Goal: Information Seeking & Learning: Learn about a topic

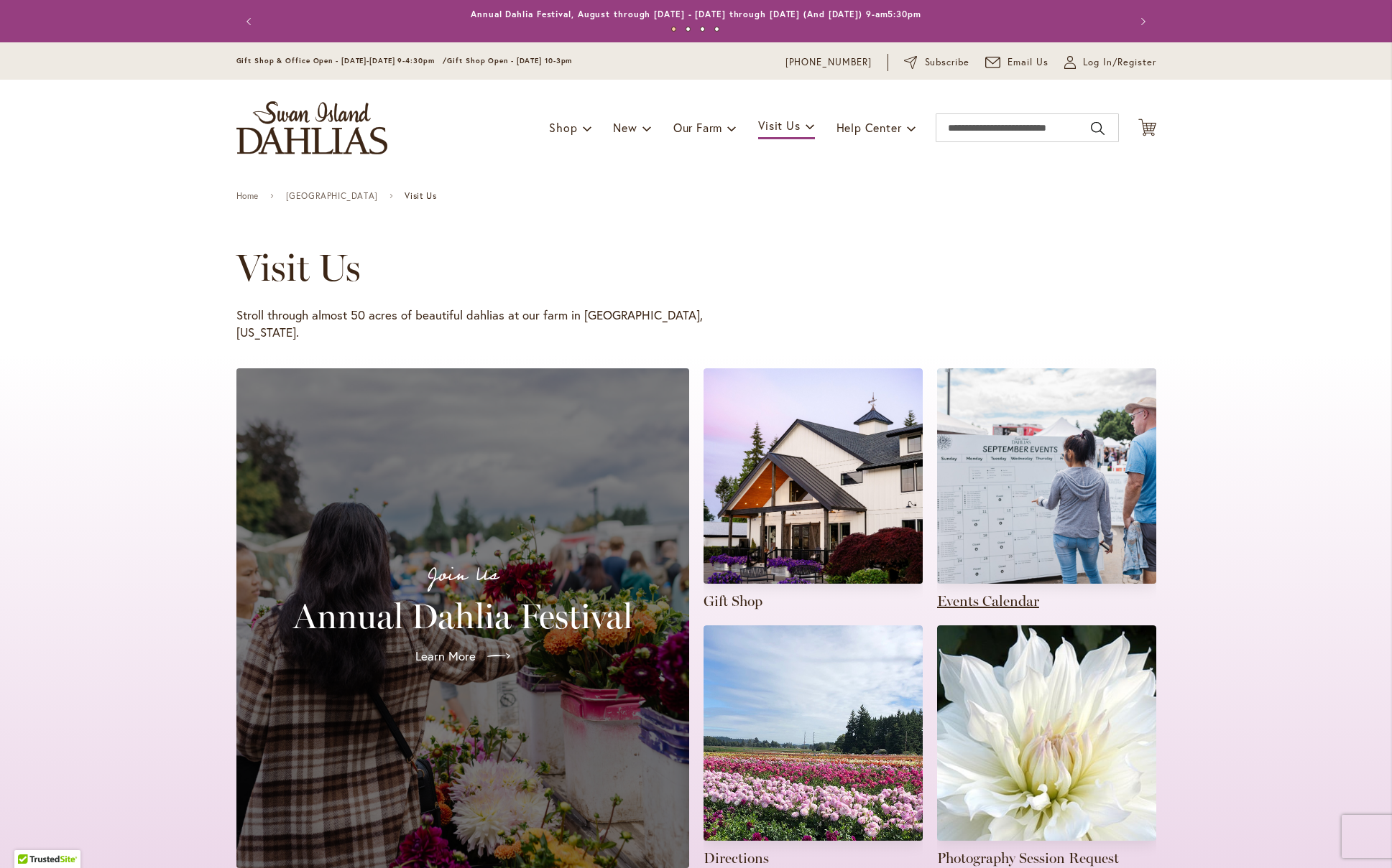
click at [998, 459] on link at bounding box center [1046, 490] width 219 height 243
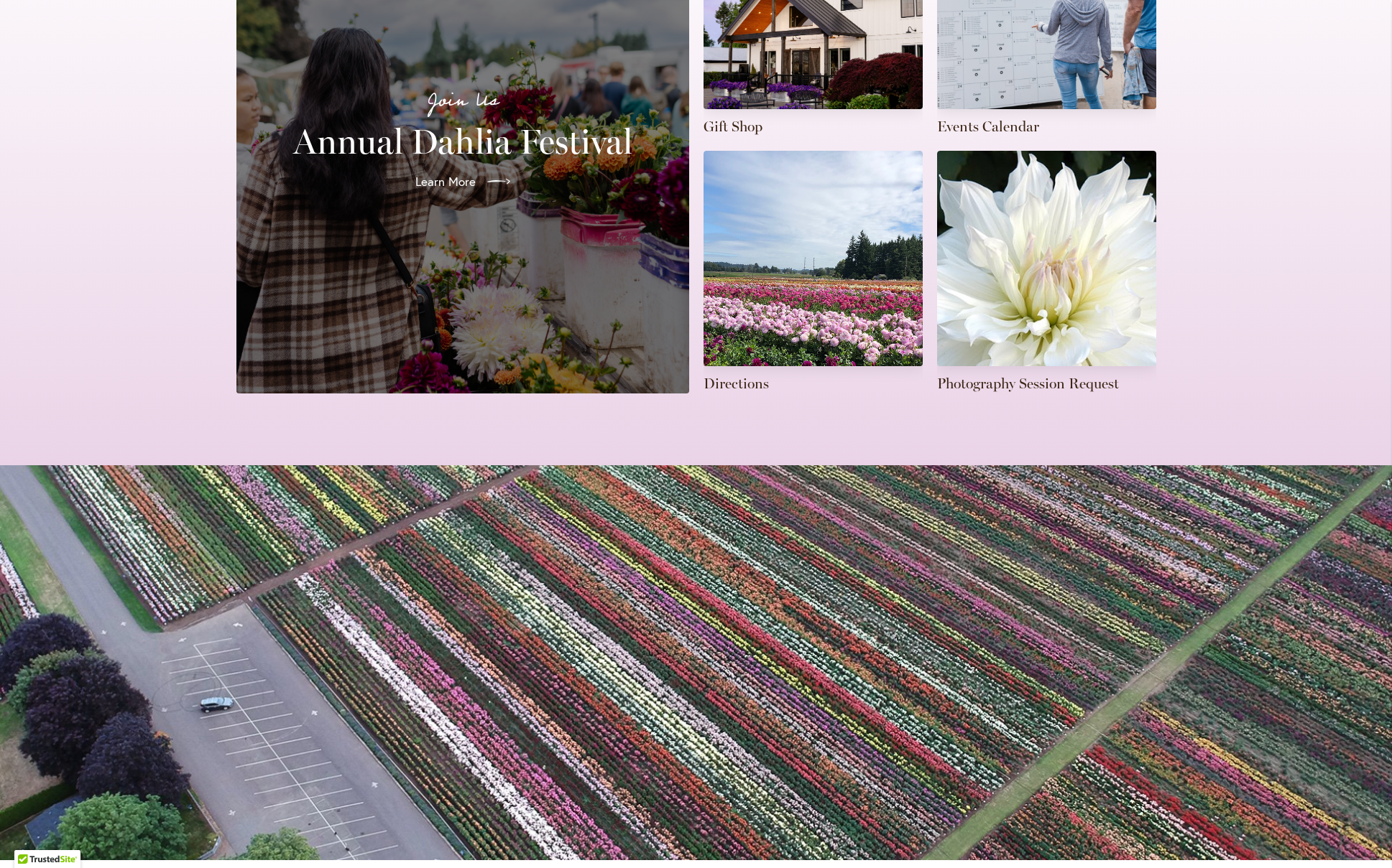
scroll to position [1125, 0]
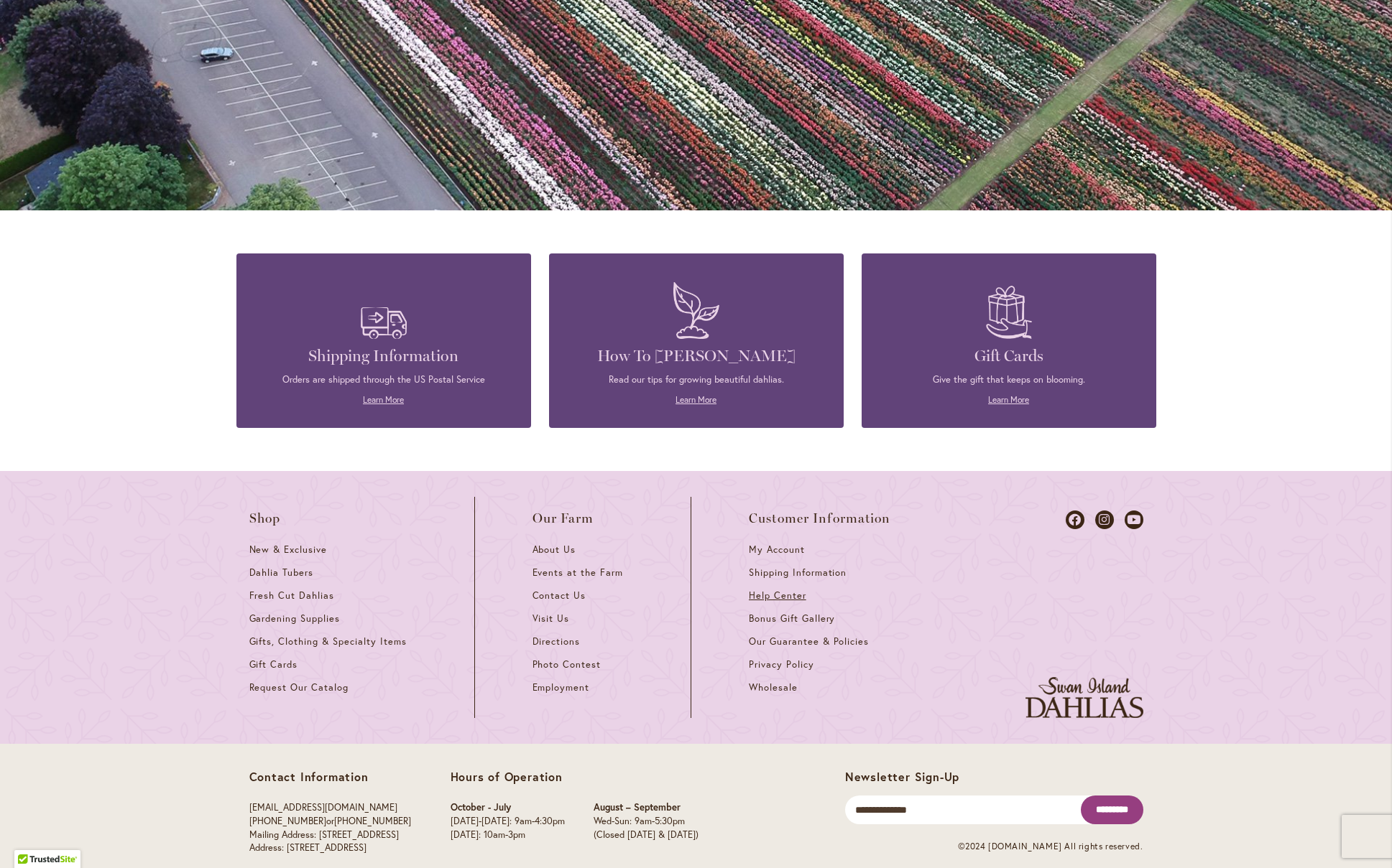
click at [767, 590] on span "Help Center" at bounding box center [777, 596] width 57 height 12
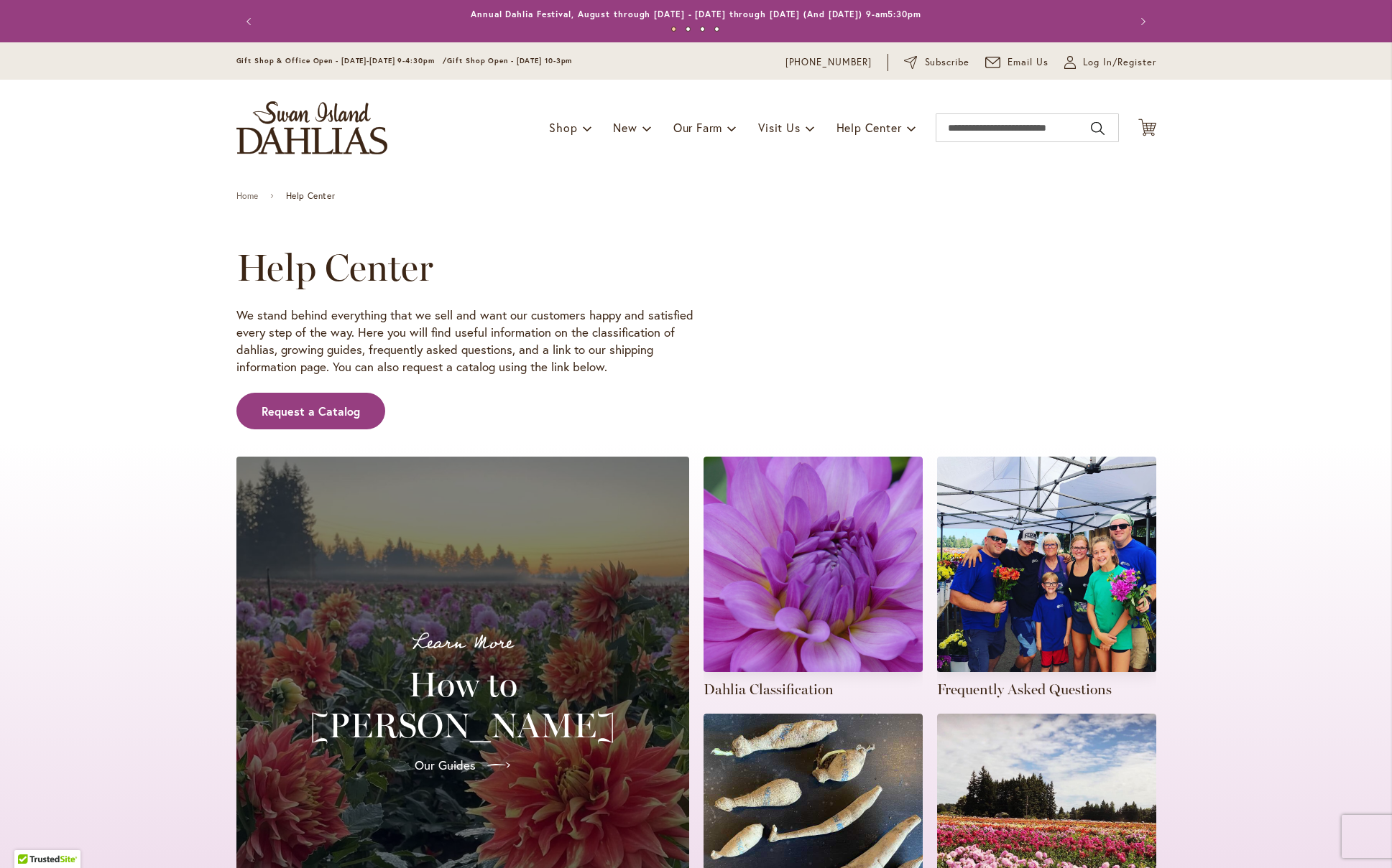
scroll to position [127, 0]
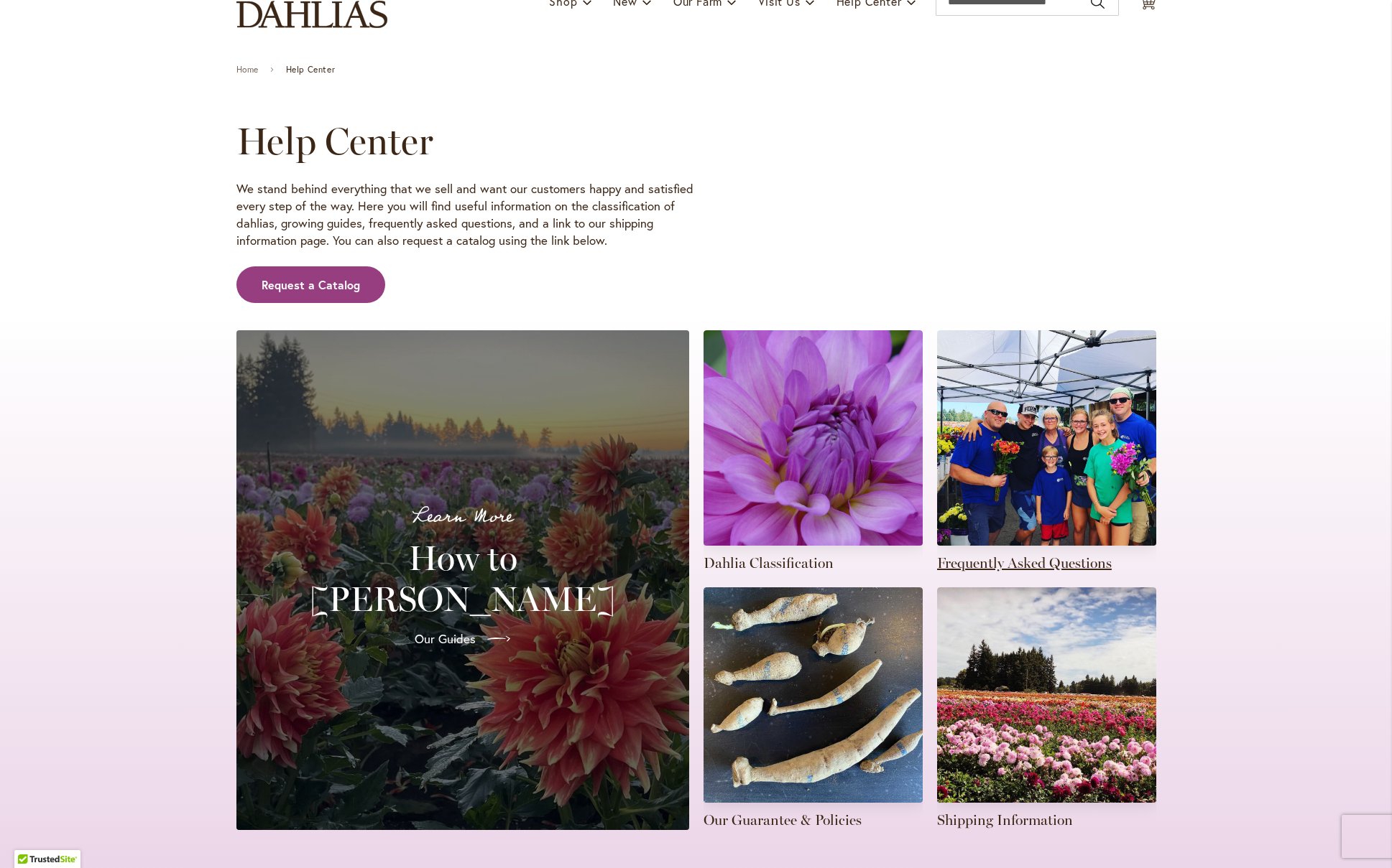
click at [1021, 504] on link at bounding box center [1046, 452] width 219 height 243
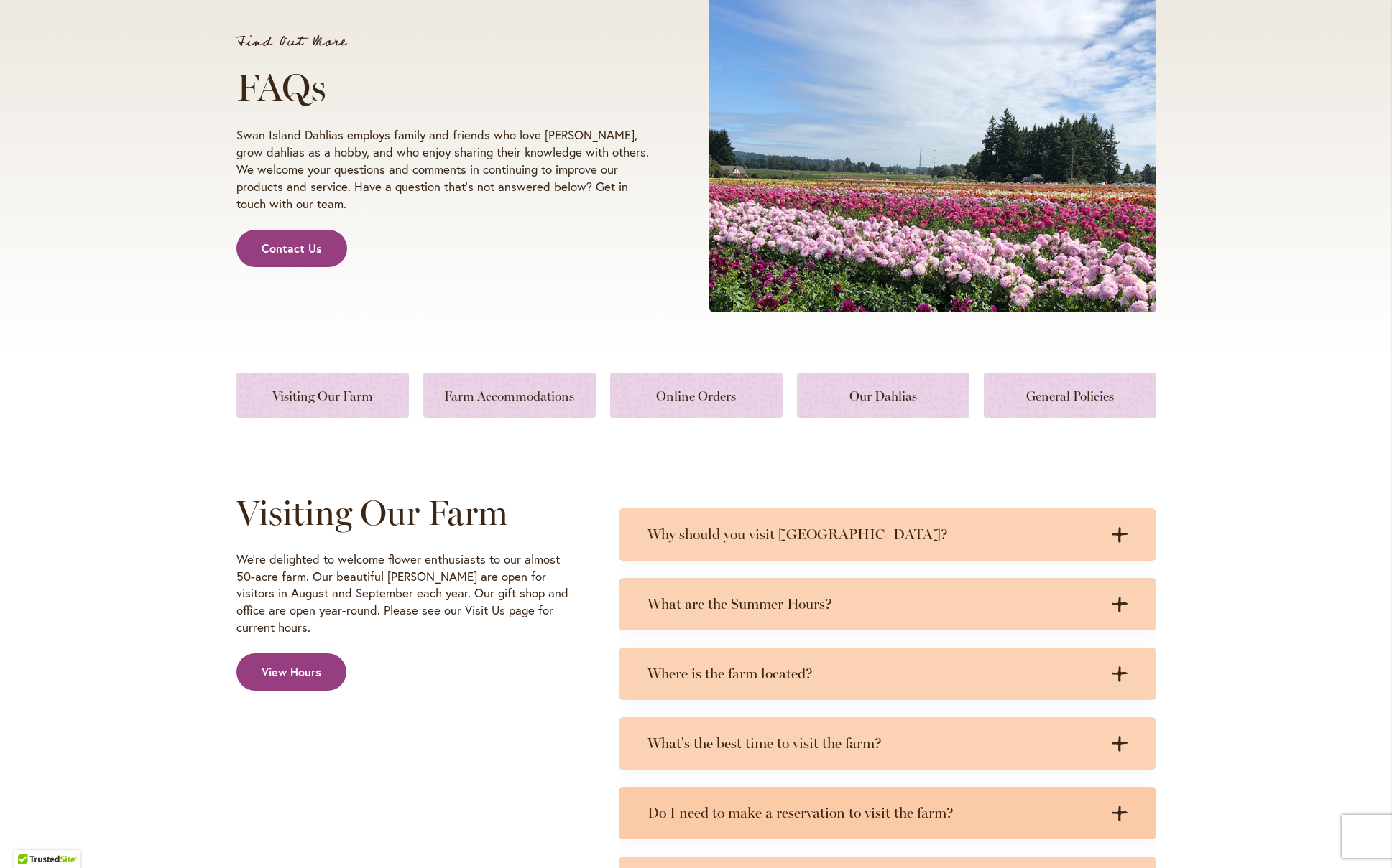
scroll to position [357, 0]
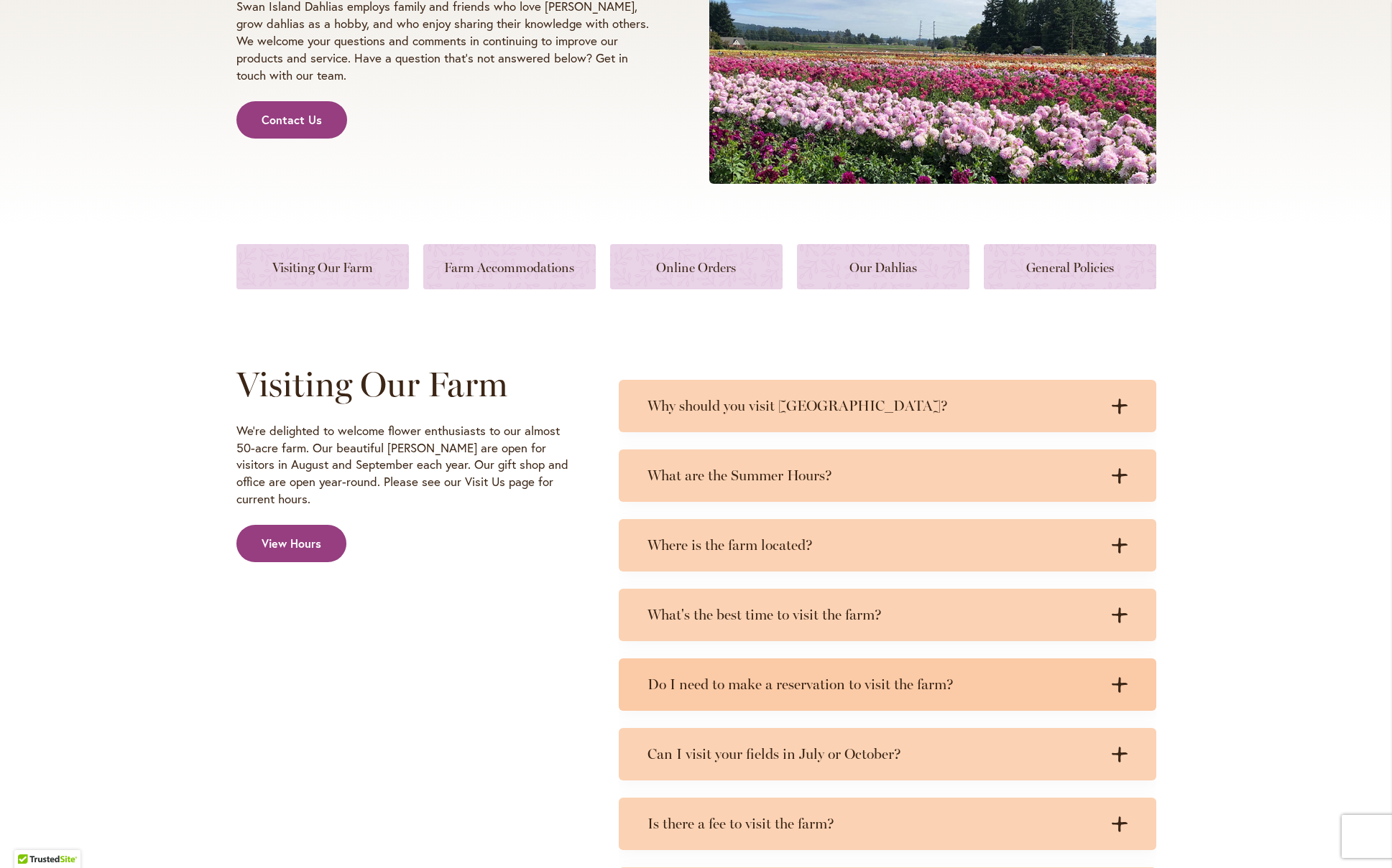
click at [953, 688] on h3 "Do I need to make a reservation to visit the farm?" at bounding box center [873, 684] width 451 height 18
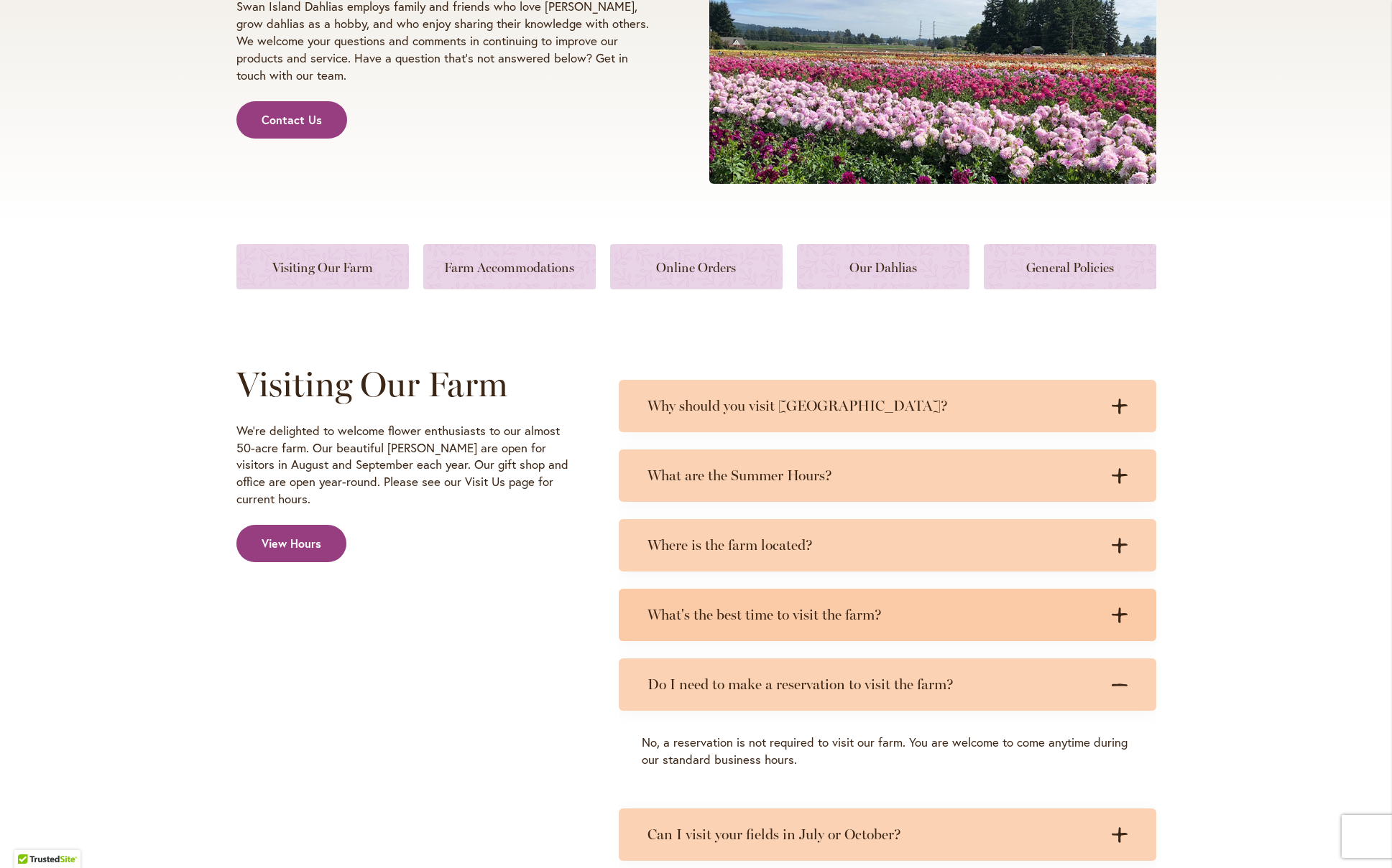
click at [880, 618] on h3 "What's the best time to visit the farm?" at bounding box center [873, 615] width 451 height 18
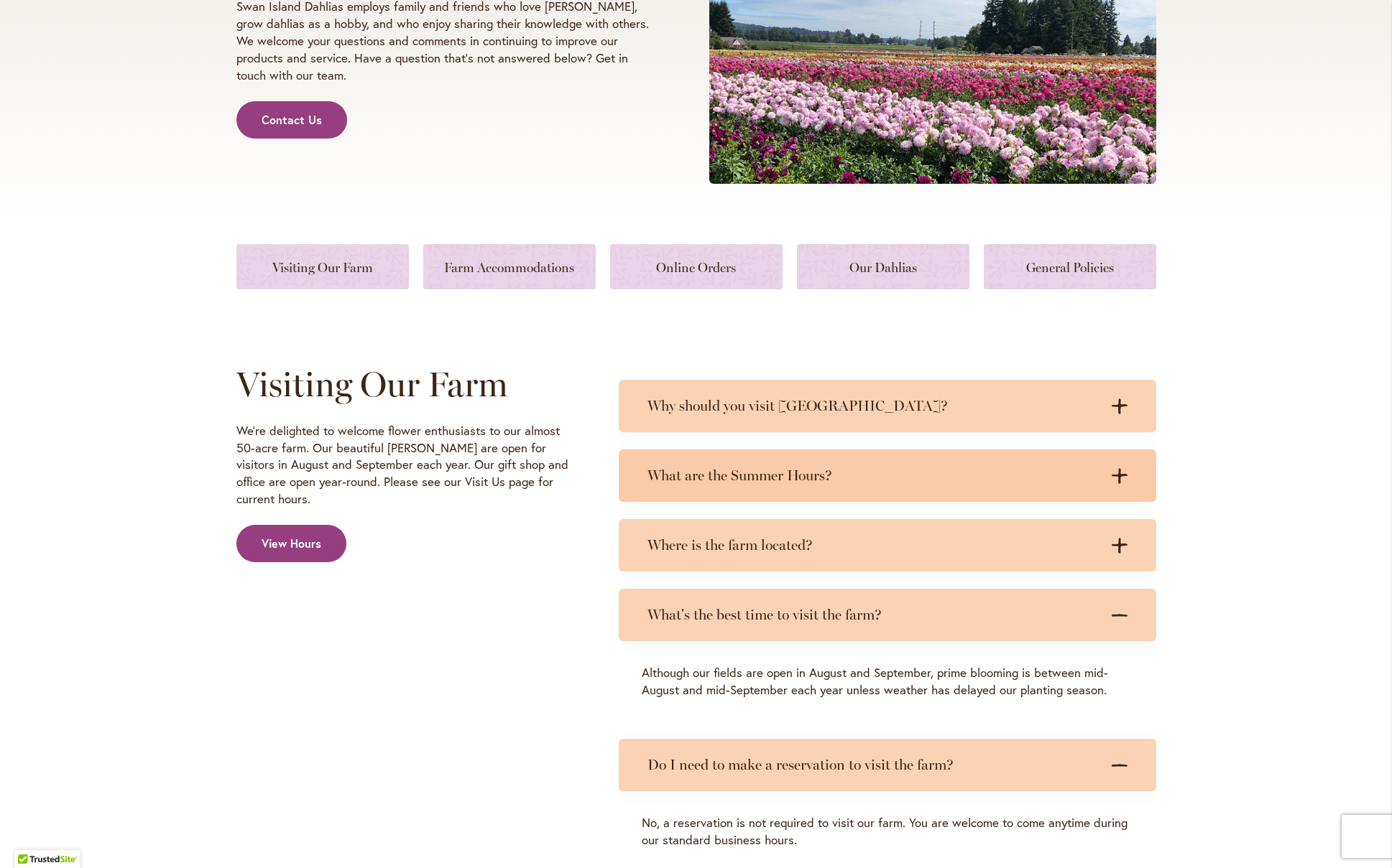
click at [854, 487] on div "What are the Summer Hours? .cls-1 { fill: #3c2616; stroke-width: 0px; } .cls-1 …" at bounding box center [887, 475] width 537 height 52
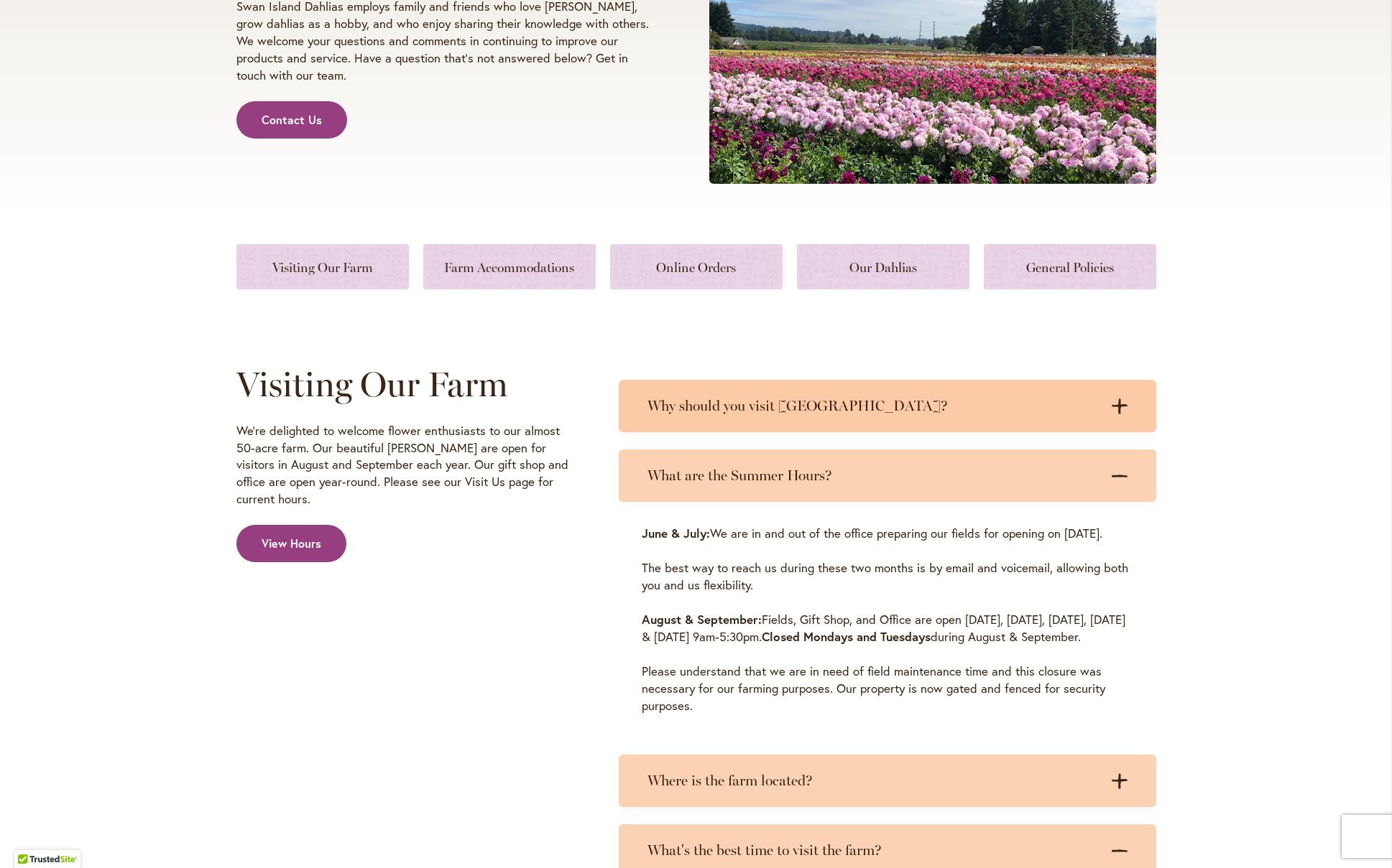
click at [903, 409] on h3 "Why should you visit Swan Island Dahlias?" at bounding box center [873, 405] width 451 height 18
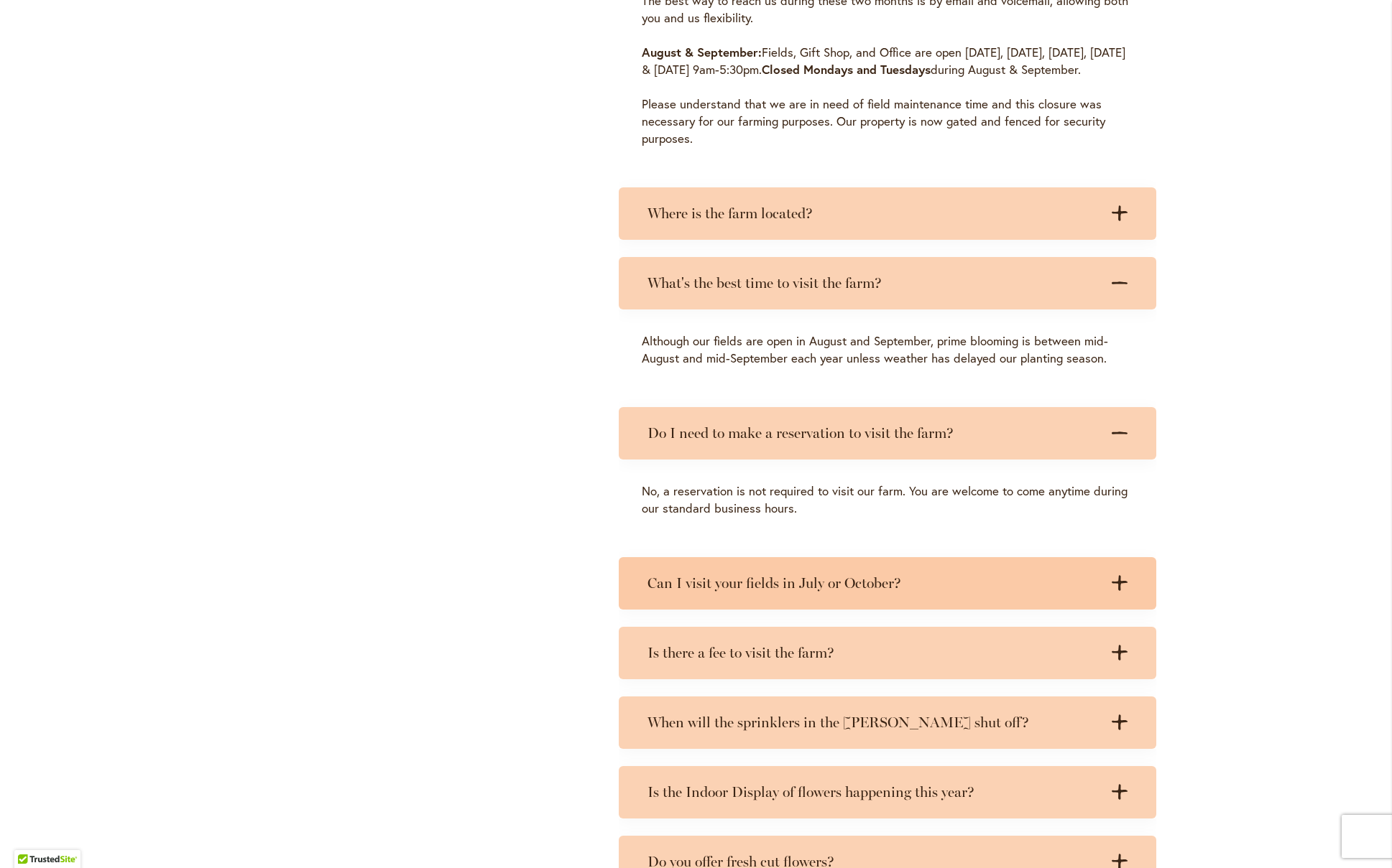
scroll to position [1213, 0]
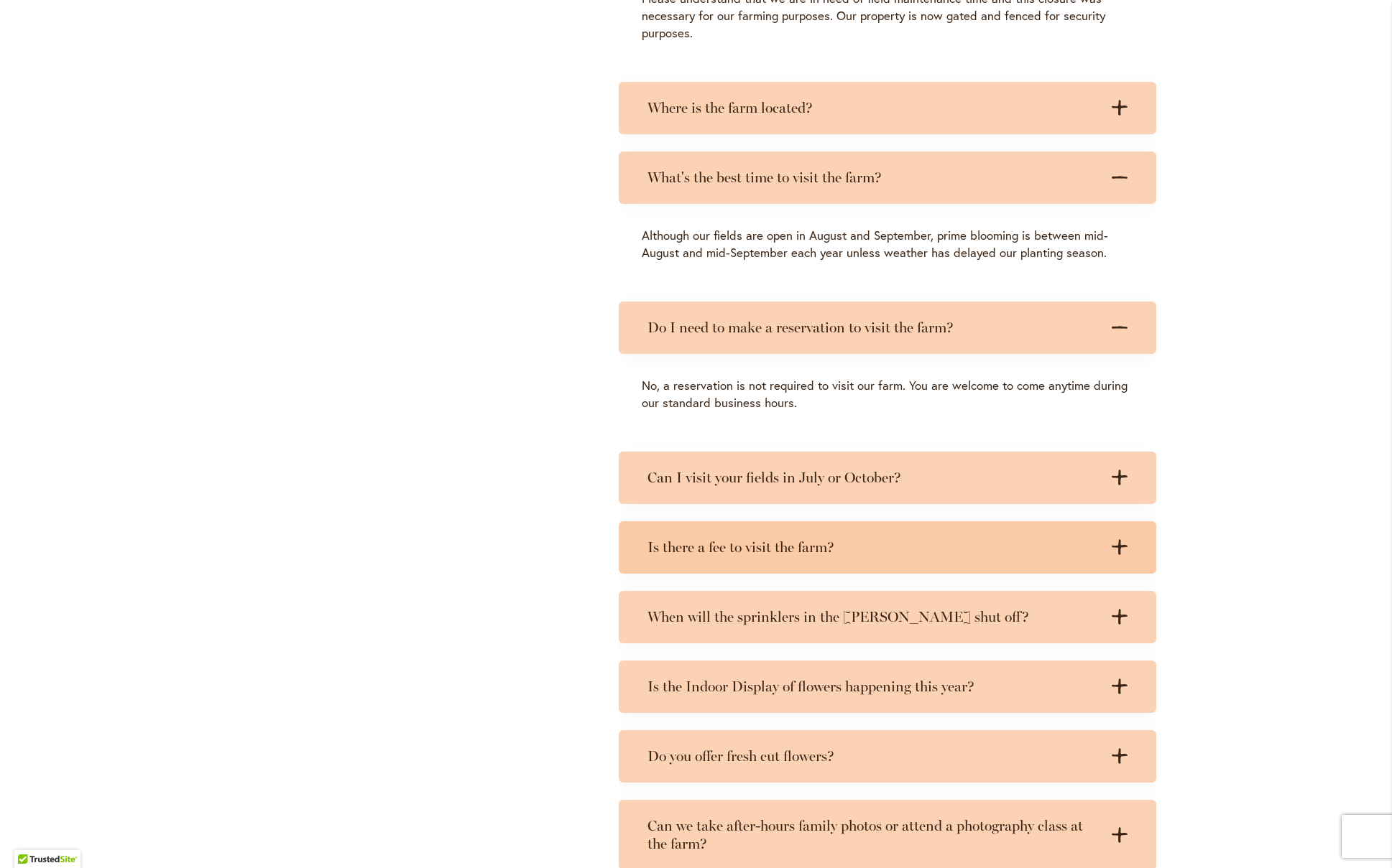
click at [819, 553] on h3 "Is there a fee to visit the farm?" at bounding box center [873, 547] width 451 height 18
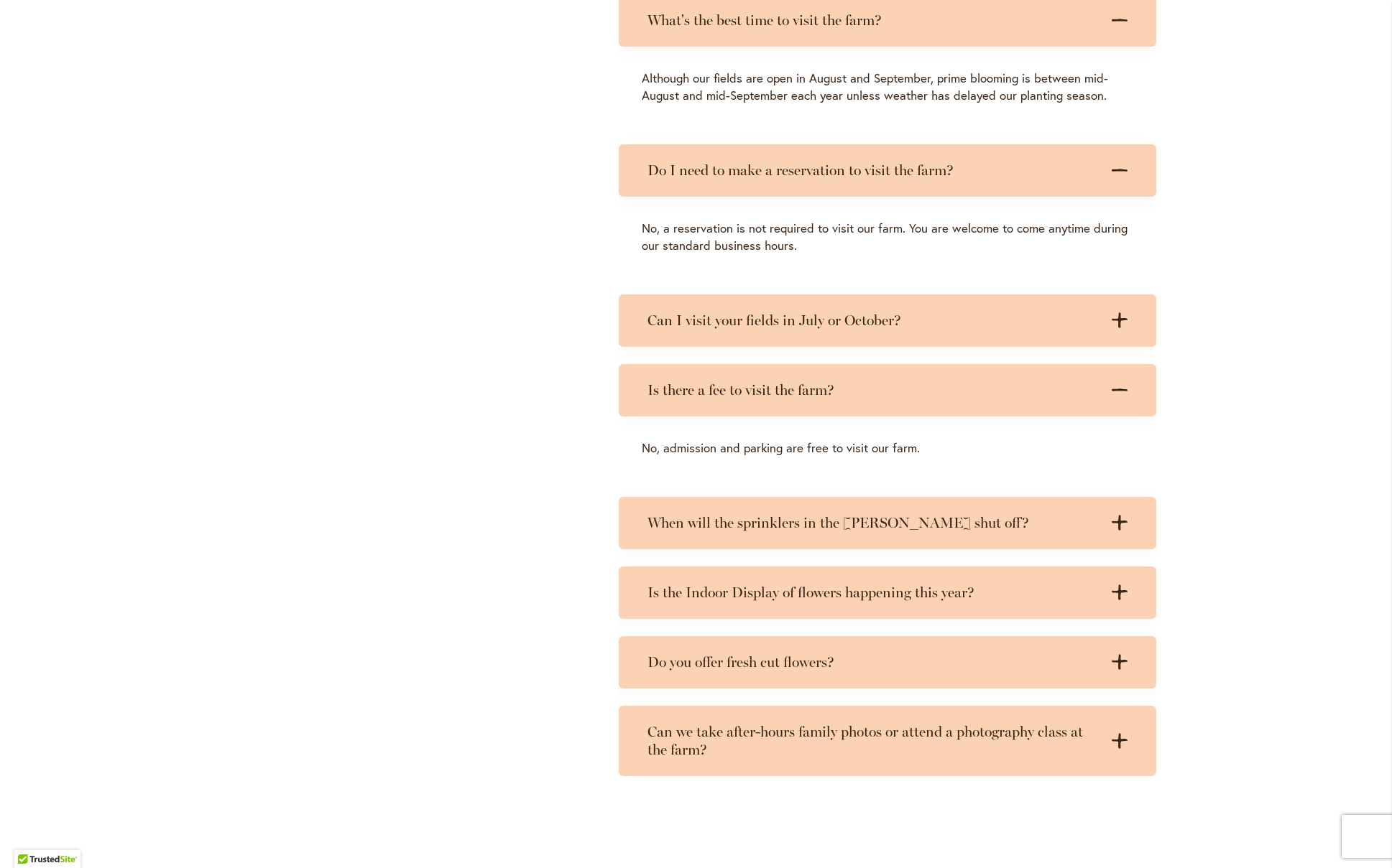
scroll to position [1450, 0]
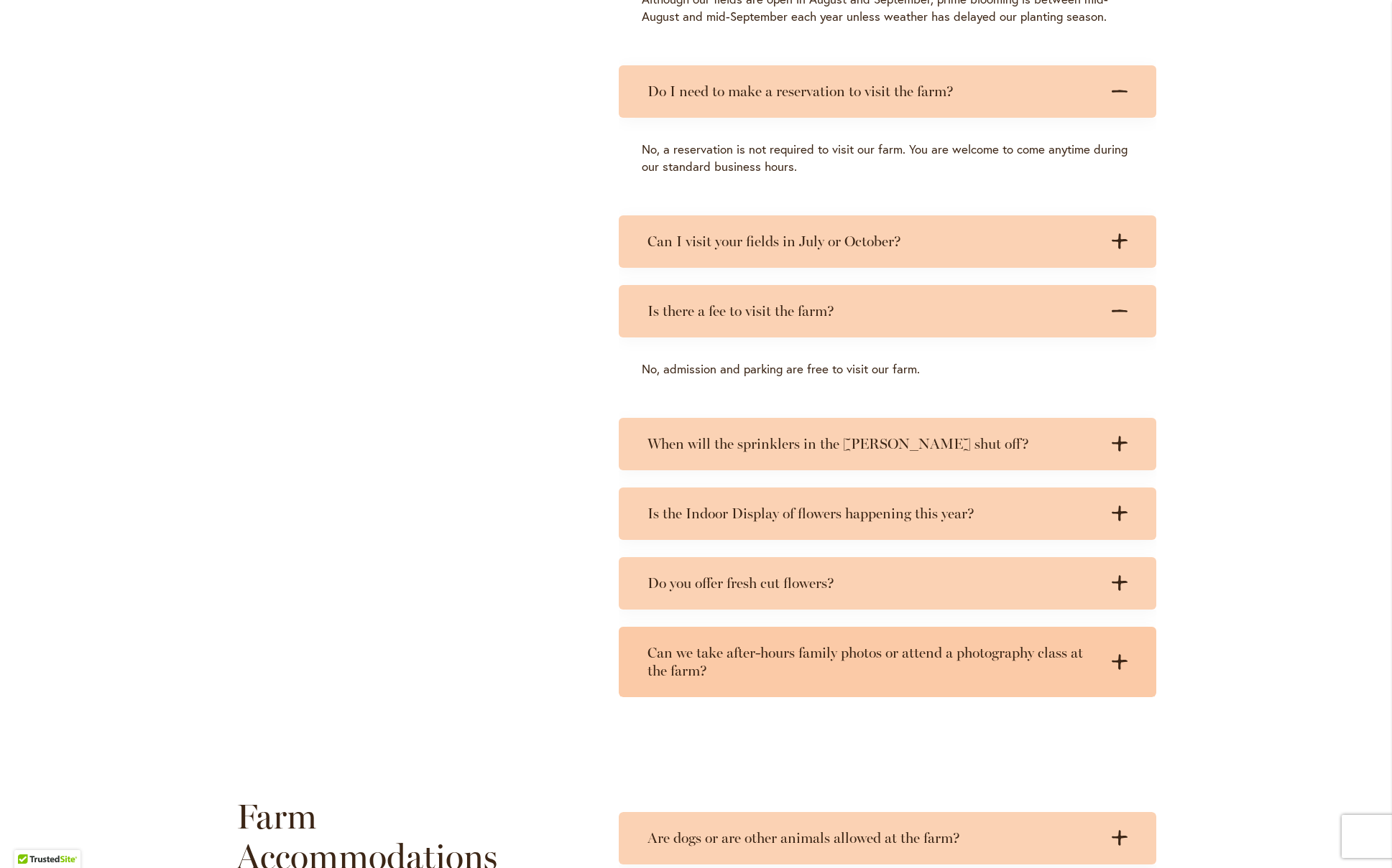
click at [842, 648] on h3 "Can we take after-hours family photos or attend a photography class at the farm?" at bounding box center [873, 662] width 451 height 36
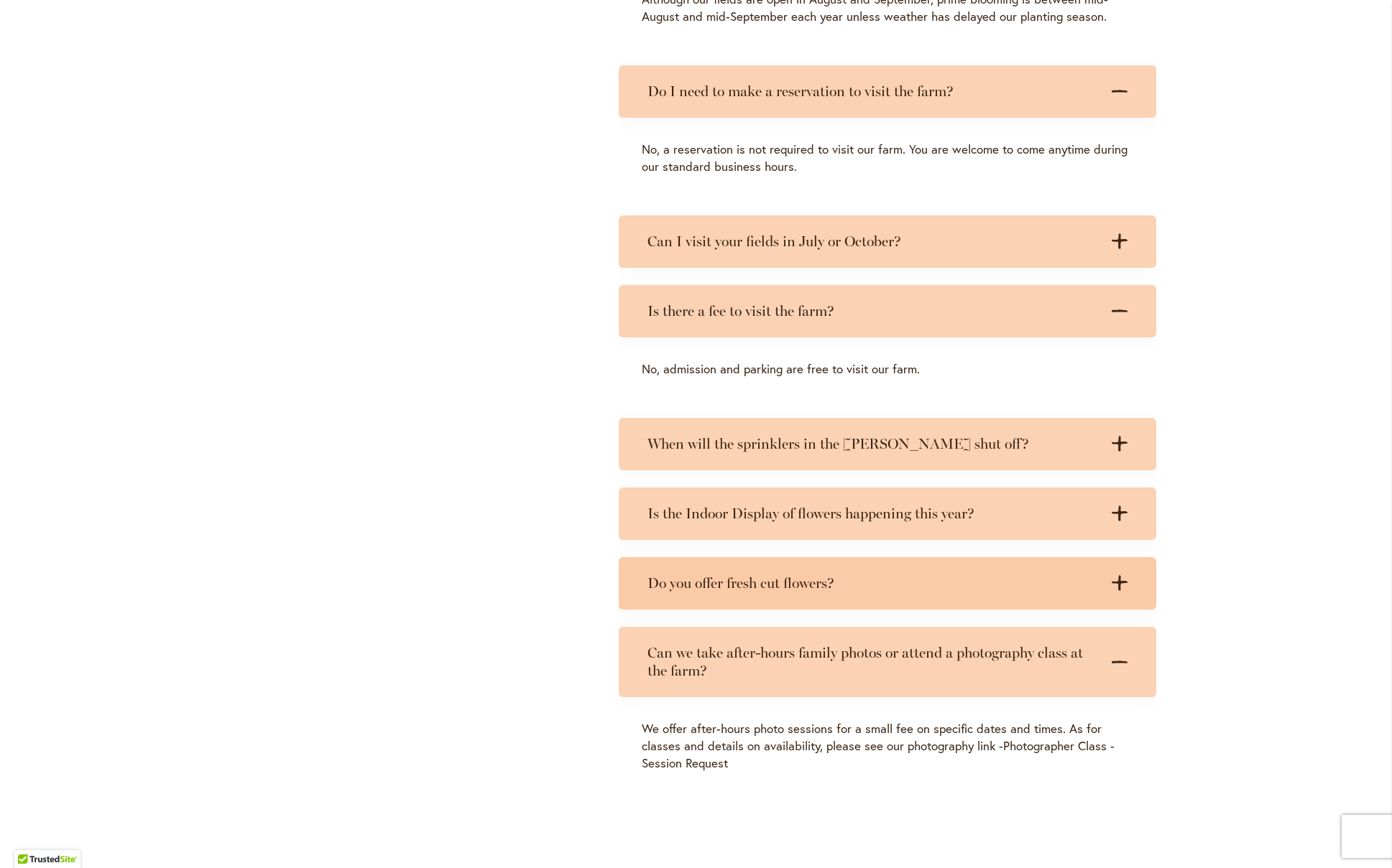
click at [815, 579] on h3 "Do you offer fresh cut flowers?" at bounding box center [873, 583] width 451 height 18
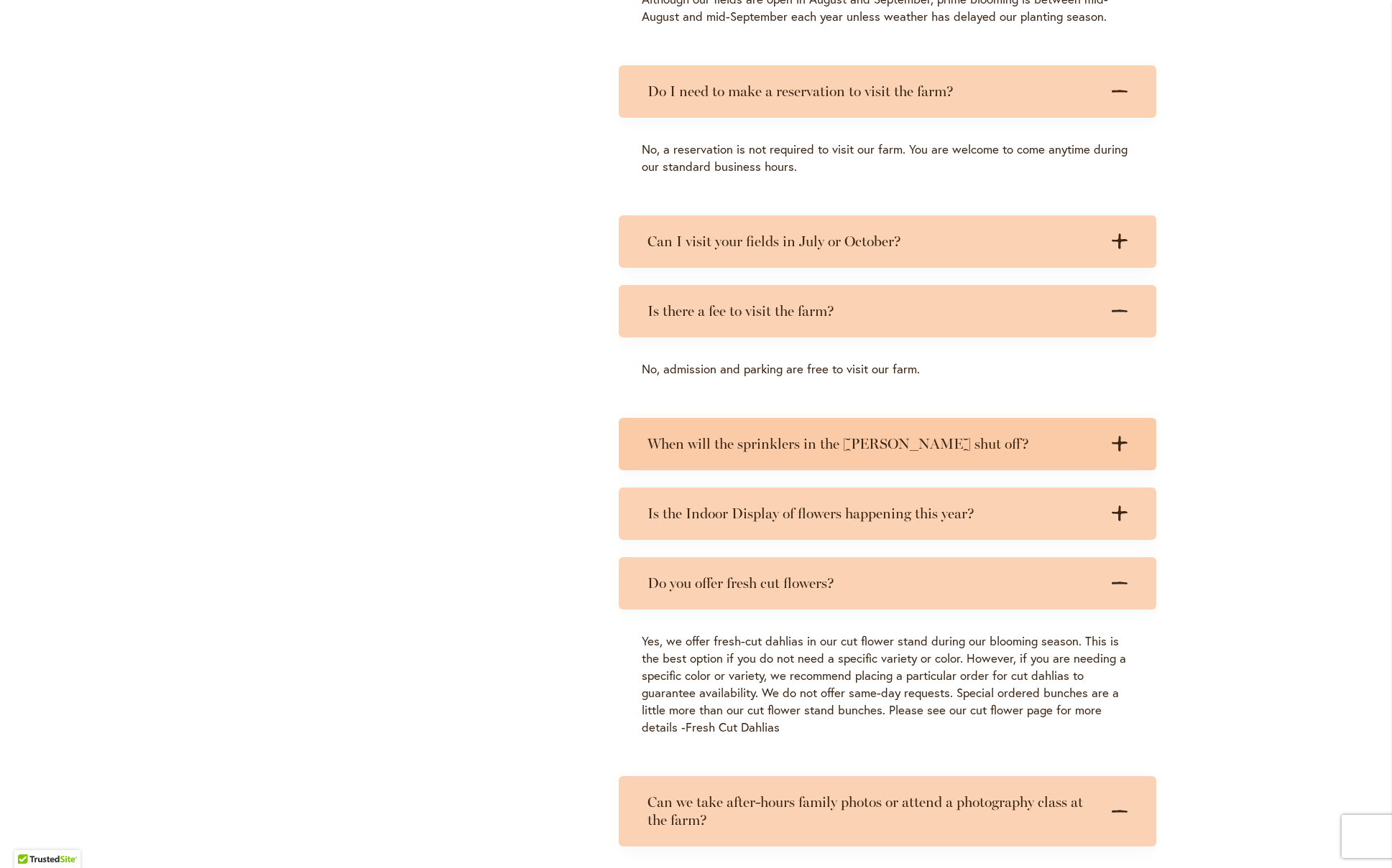
click at [872, 440] on h3 "When will the sprinklers in the dahlia fields shut off?" at bounding box center [873, 444] width 451 height 18
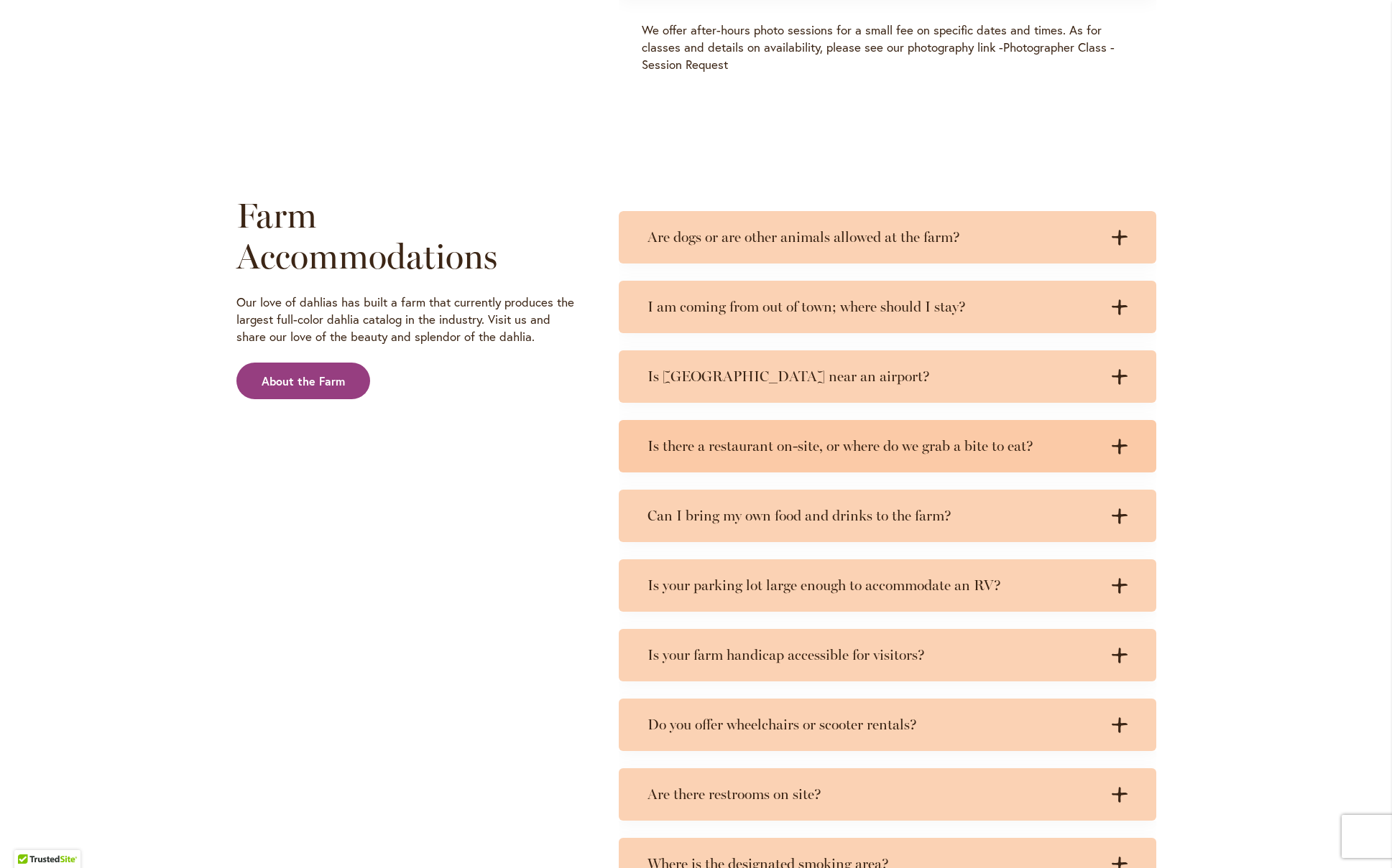
scroll to position [2501, 0]
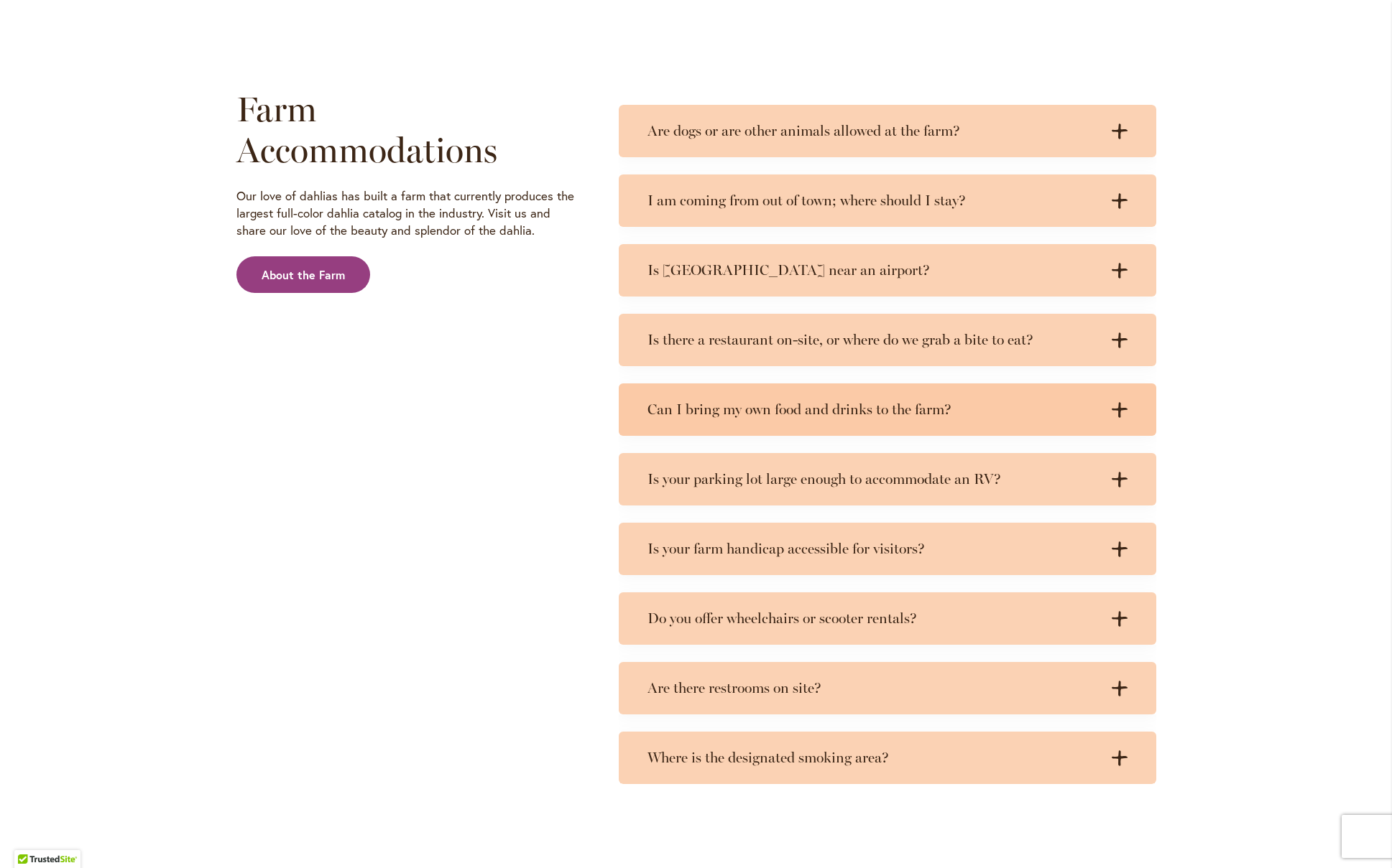
click at [868, 406] on h3 "Can I bring my own food and drinks to the farm?" at bounding box center [873, 410] width 451 height 18
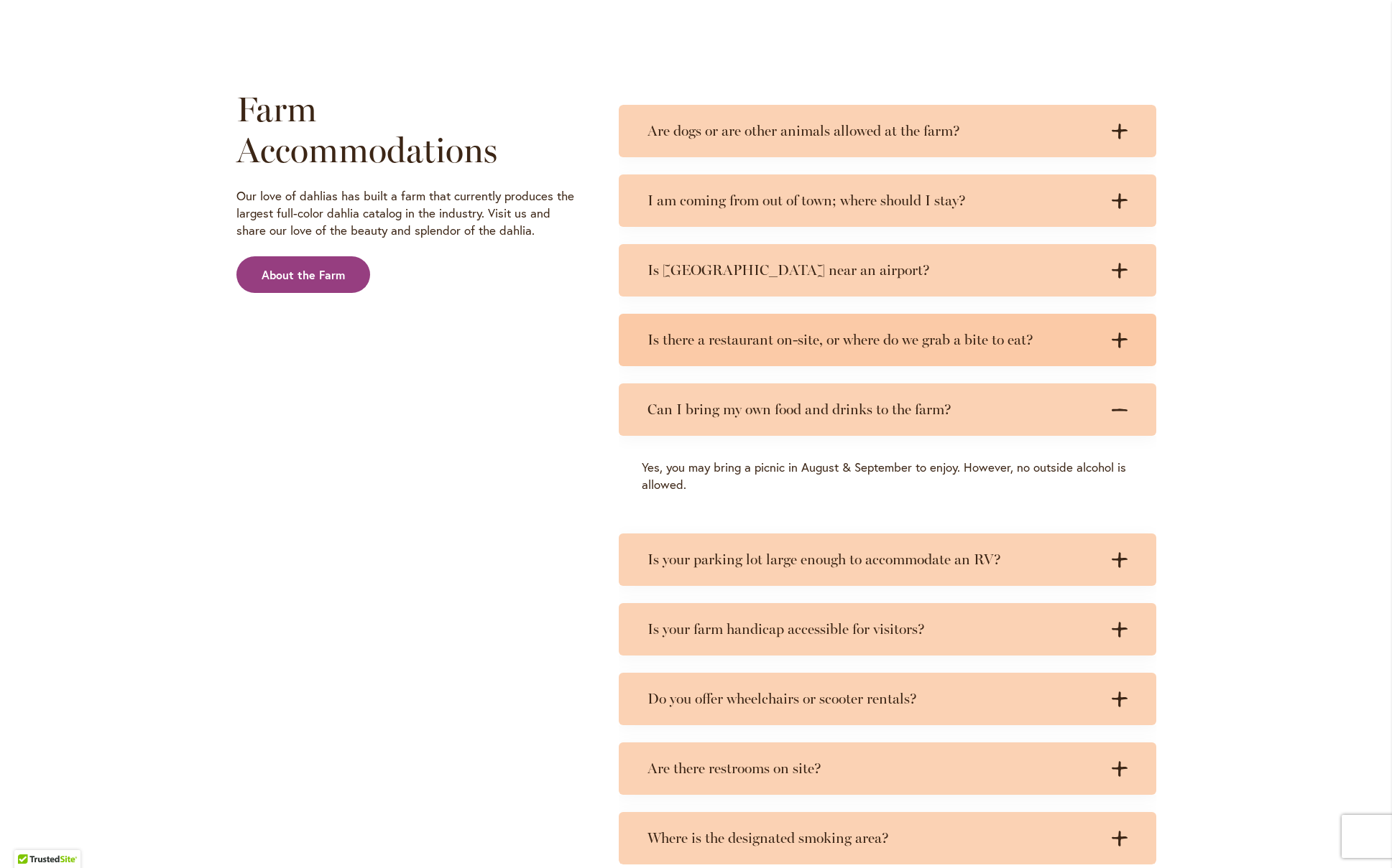
click at [894, 334] on h3 "Is there a restaurant on-site, or where do we grab a bite to eat?" at bounding box center [873, 340] width 451 height 18
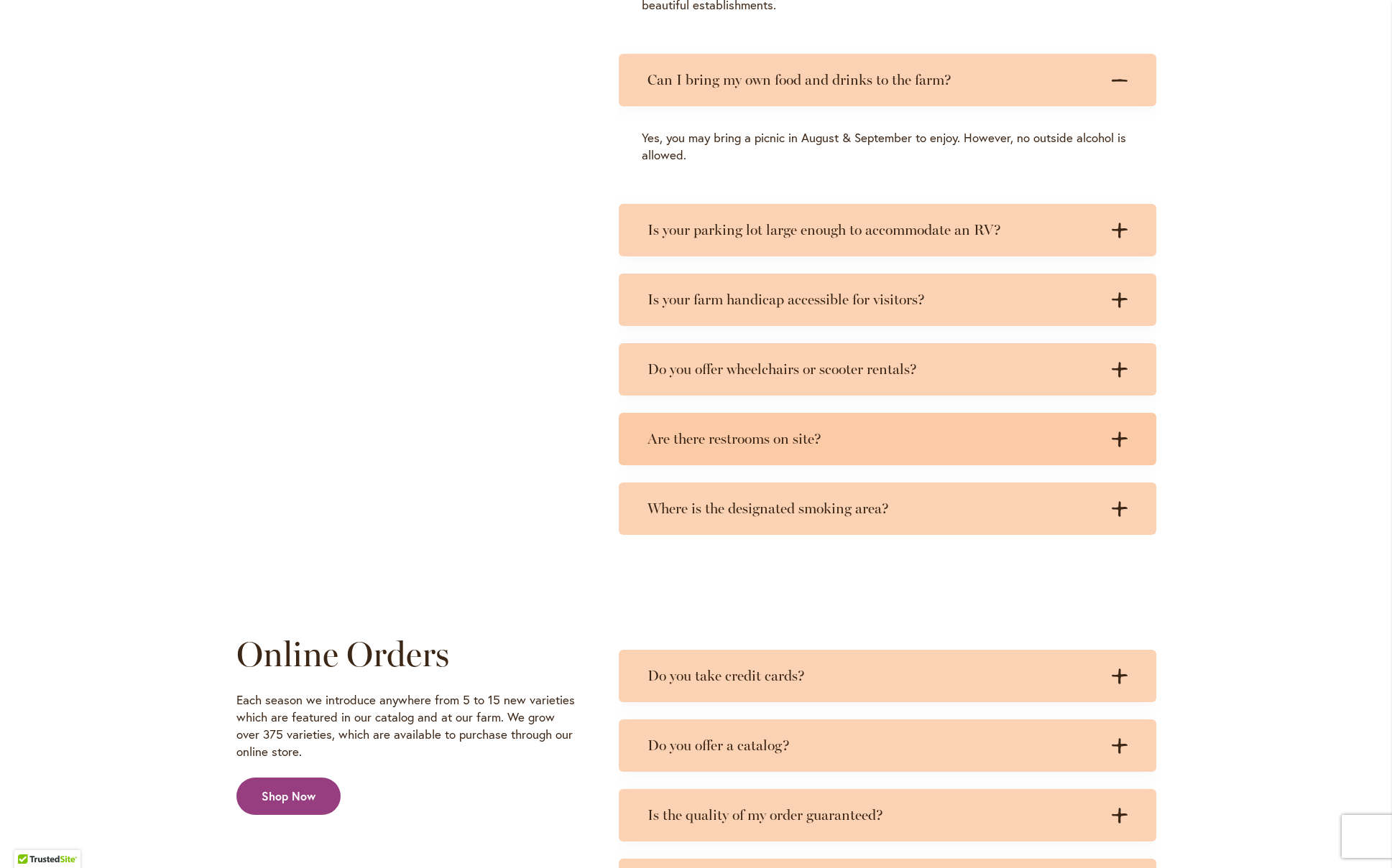
scroll to position [3151, 0]
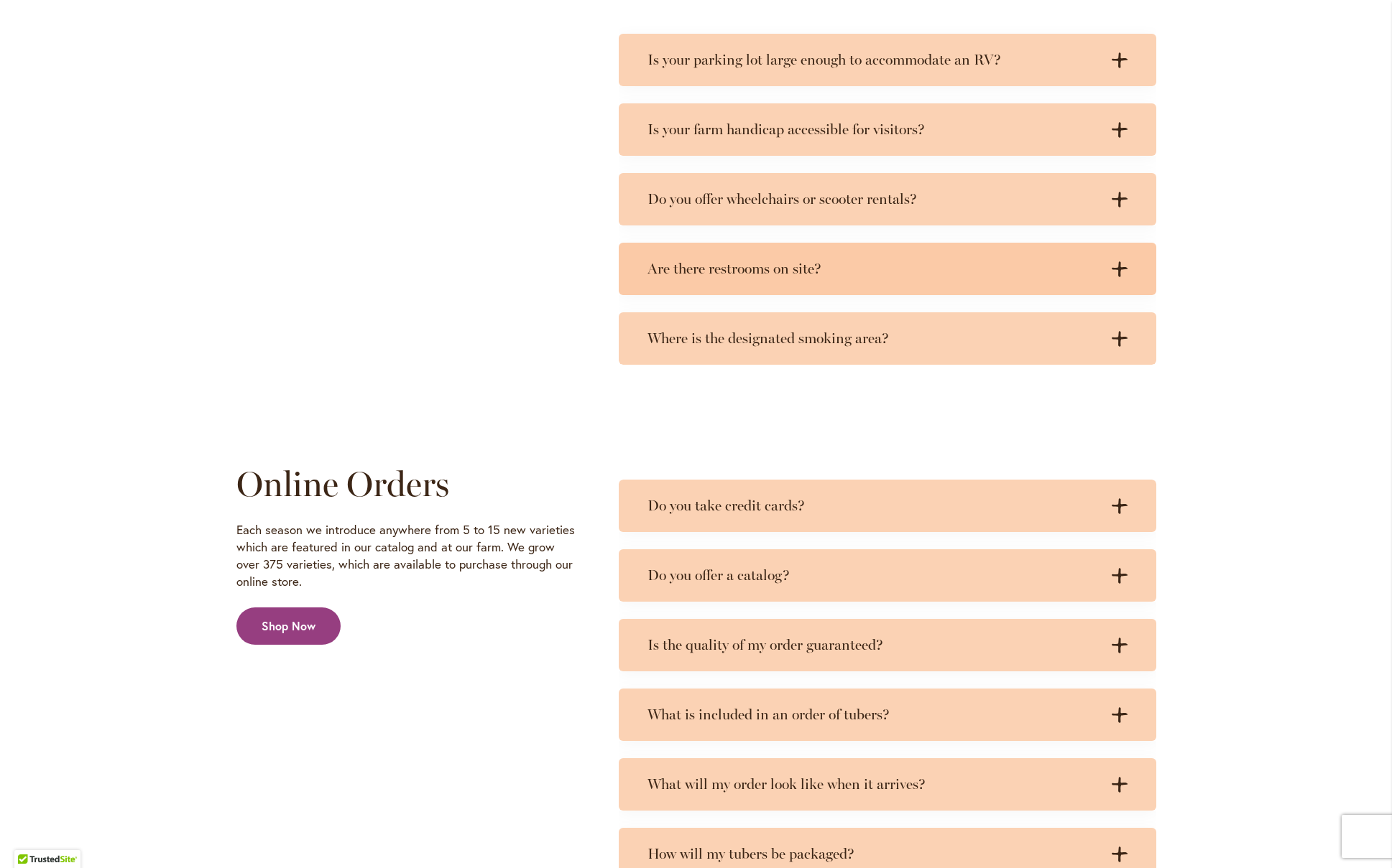
click at [830, 260] on h3 "Are there restrooms on site?" at bounding box center [873, 269] width 451 height 18
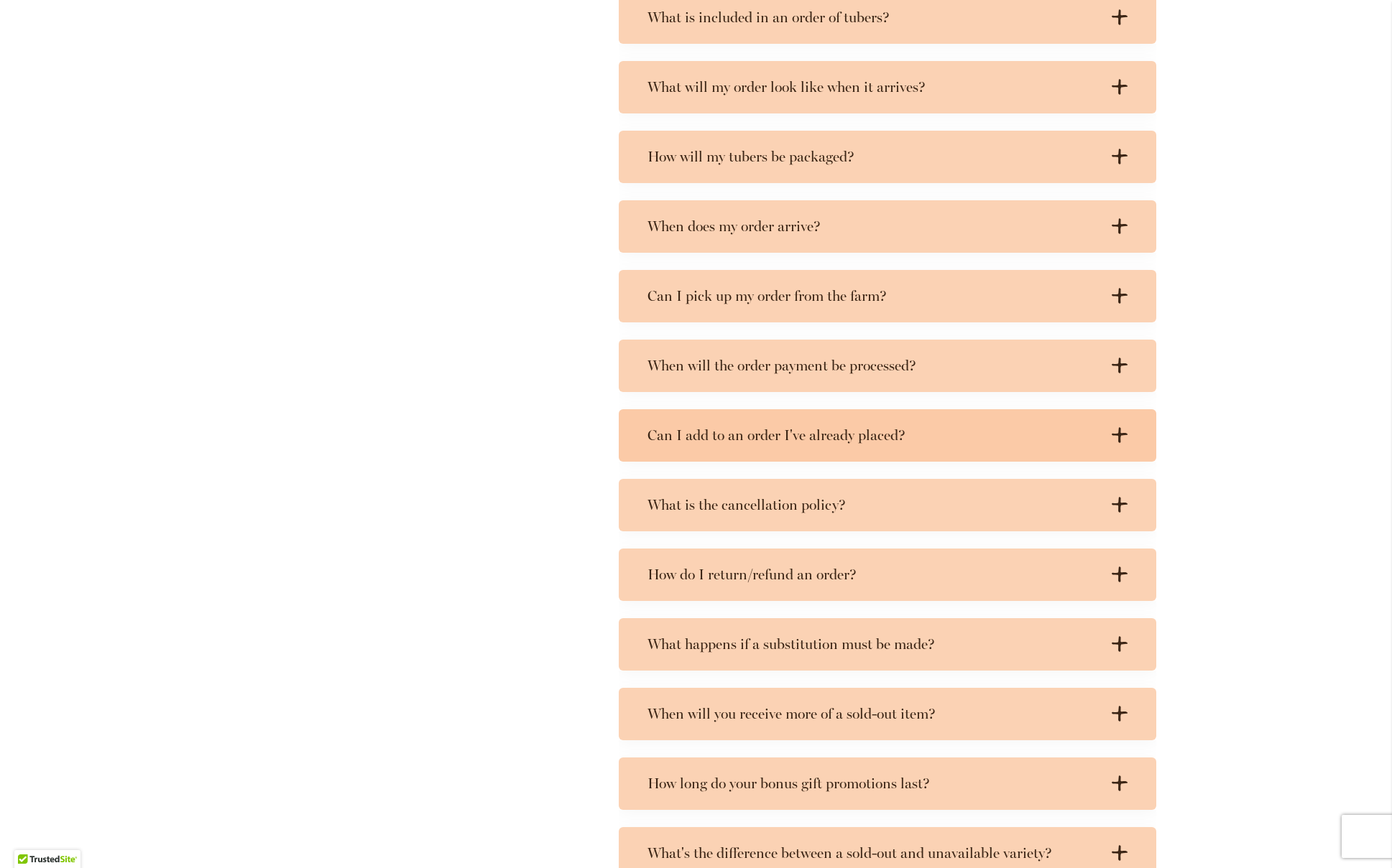
scroll to position [4029, 0]
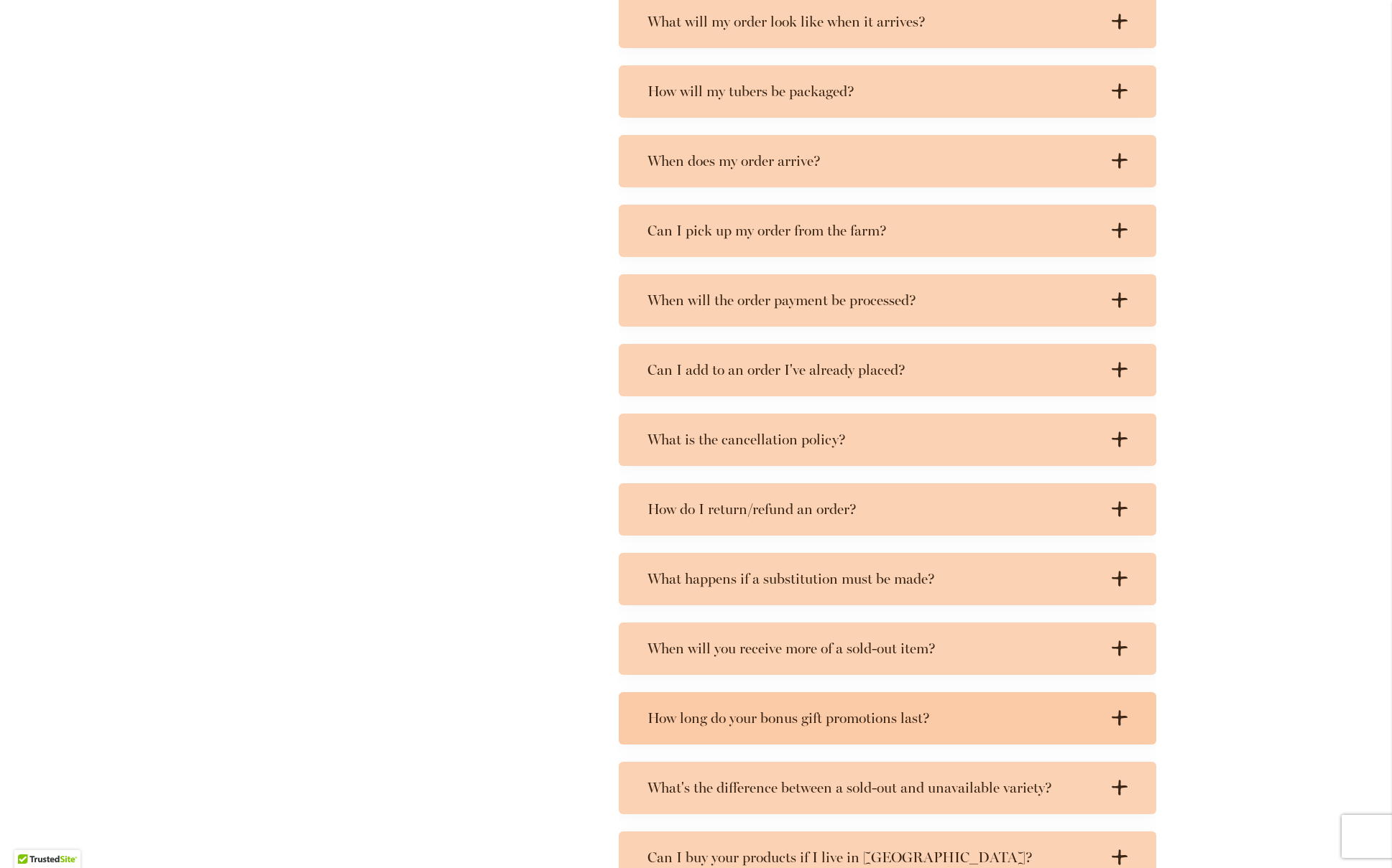
click at [893, 710] on h3 "How long do your bonus gift promotions last?" at bounding box center [873, 718] width 451 height 18
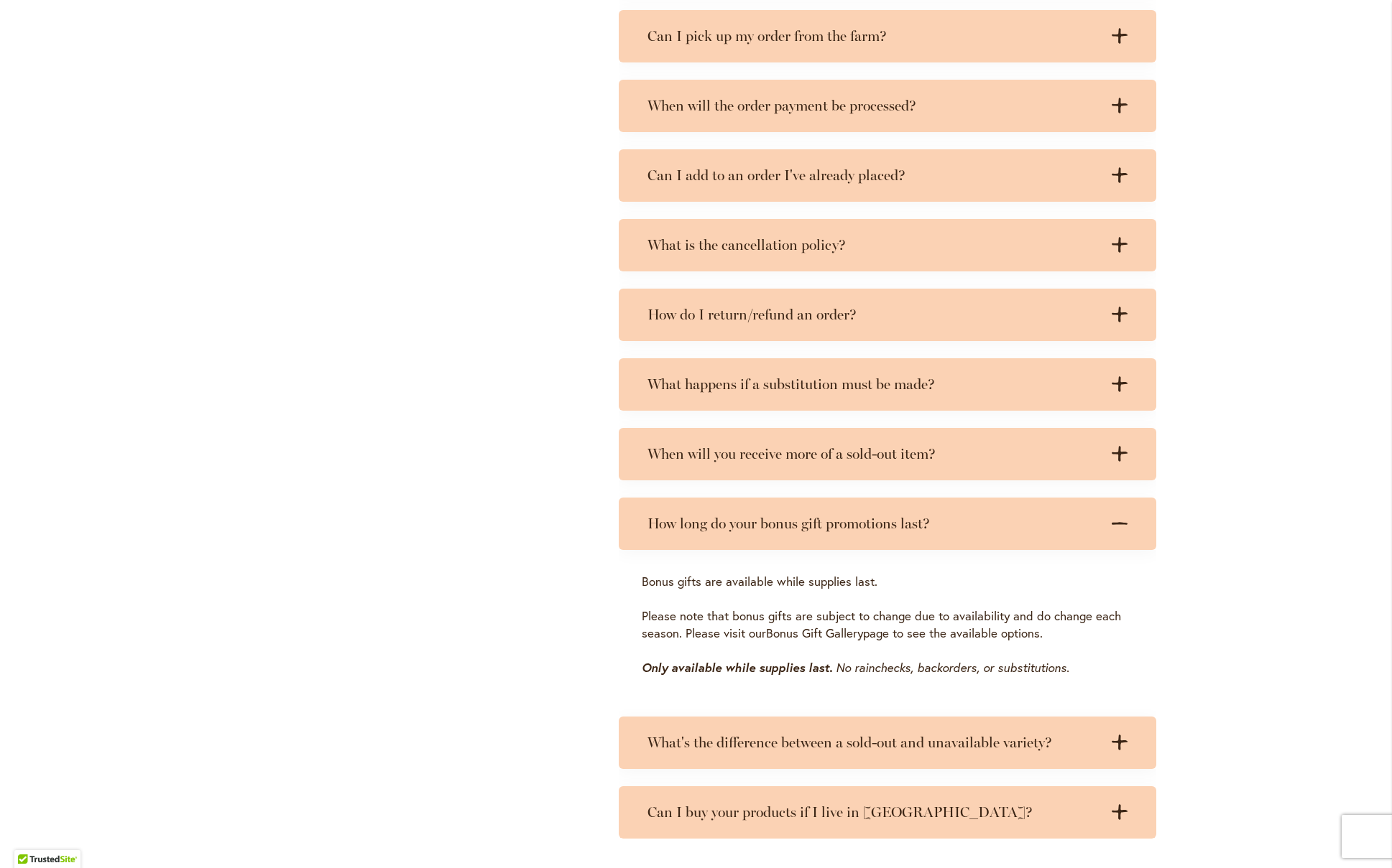
scroll to position [3553, 0]
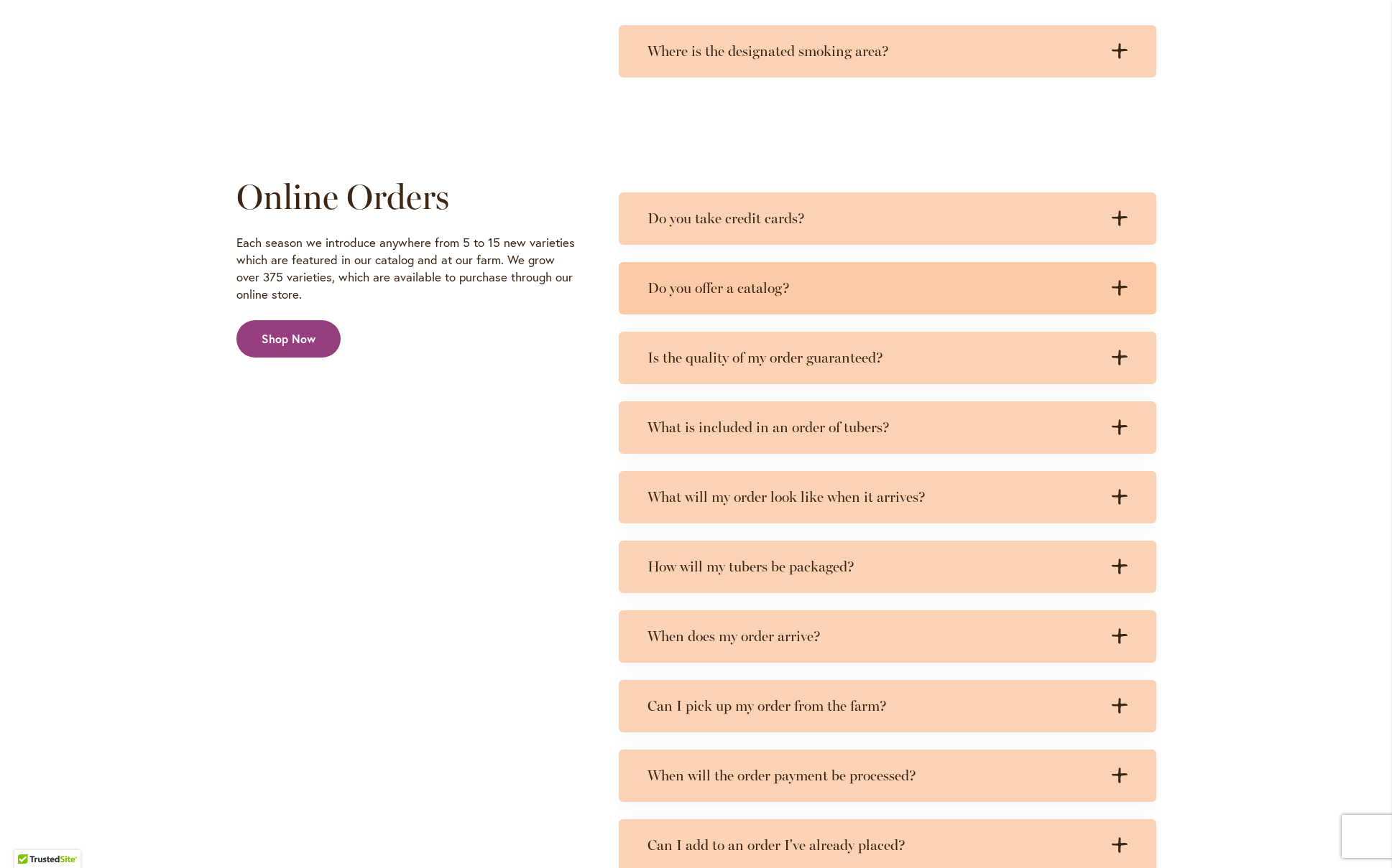
drag, startPoint x: 783, startPoint y: 268, endPoint x: 785, endPoint y: 249, distance: 19.1
click at [785, 263] on div "Do you offer a catalog? .cls-1 { fill: #3c2616; stroke-width: 0px; } .cls-1 { f…" at bounding box center [887, 288] width 537 height 52
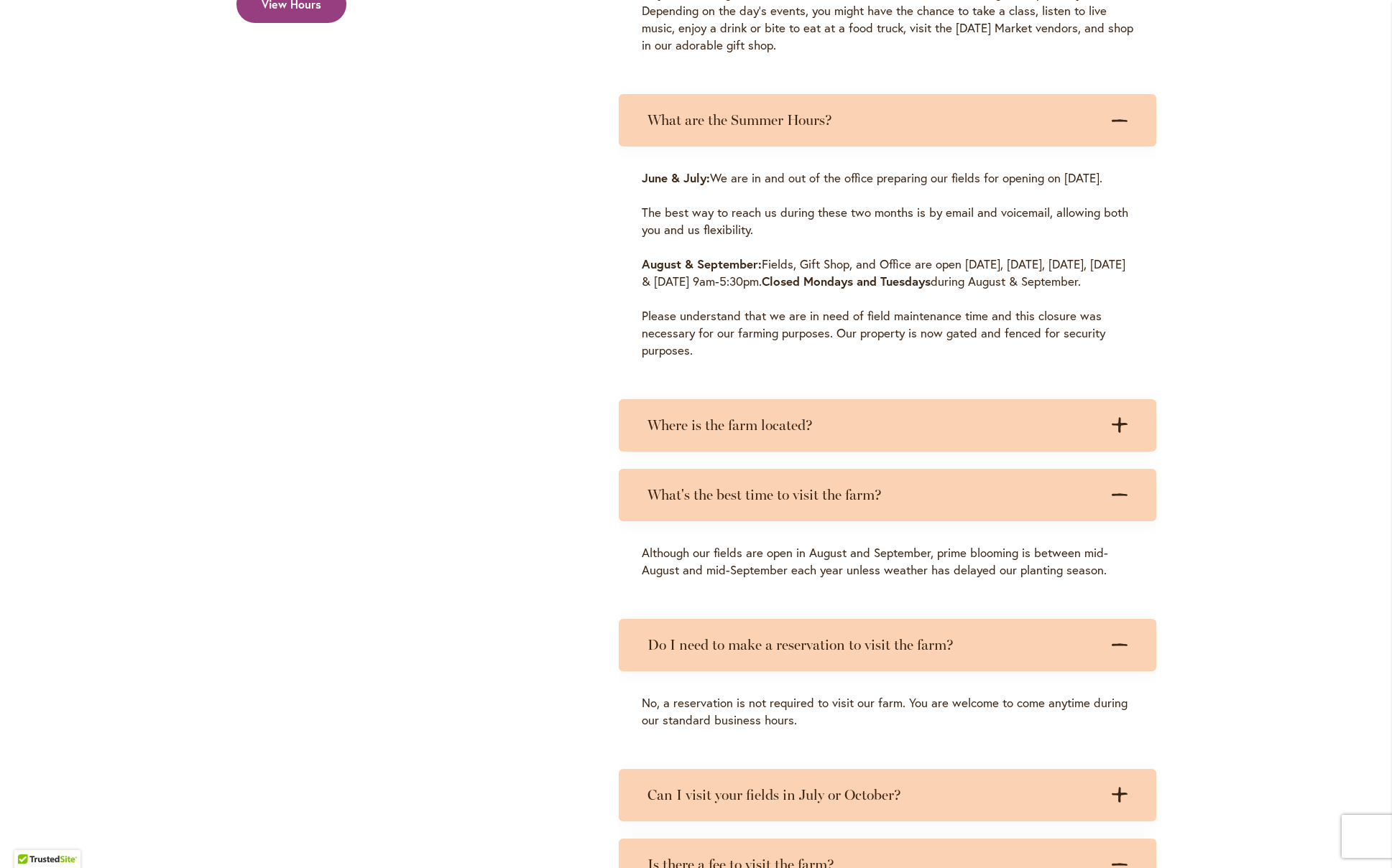
scroll to position [0, 0]
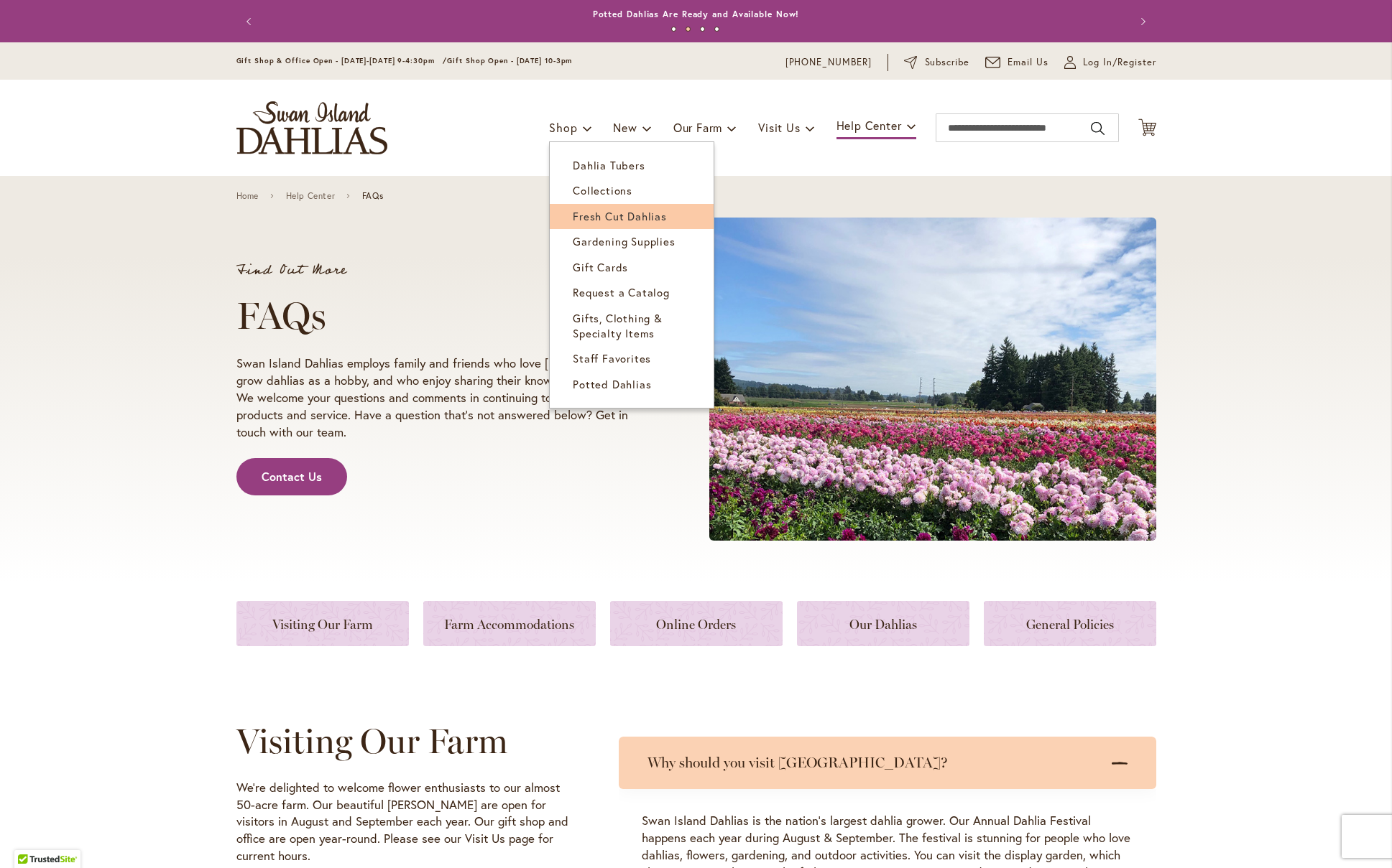
click at [633, 216] on span "Fresh Cut Dahlias" at bounding box center [619, 216] width 94 height 15
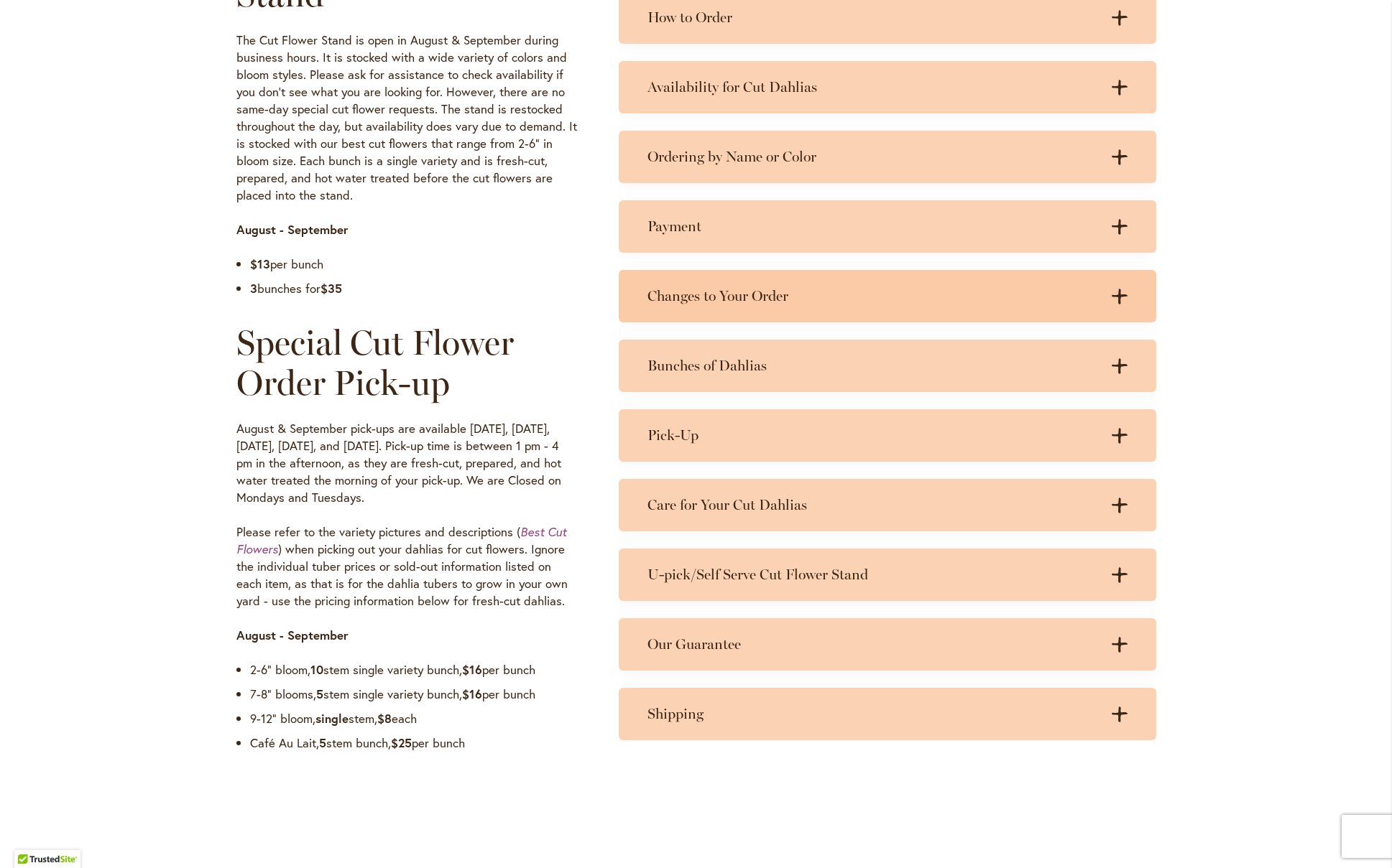
scroll to position [689, 0]
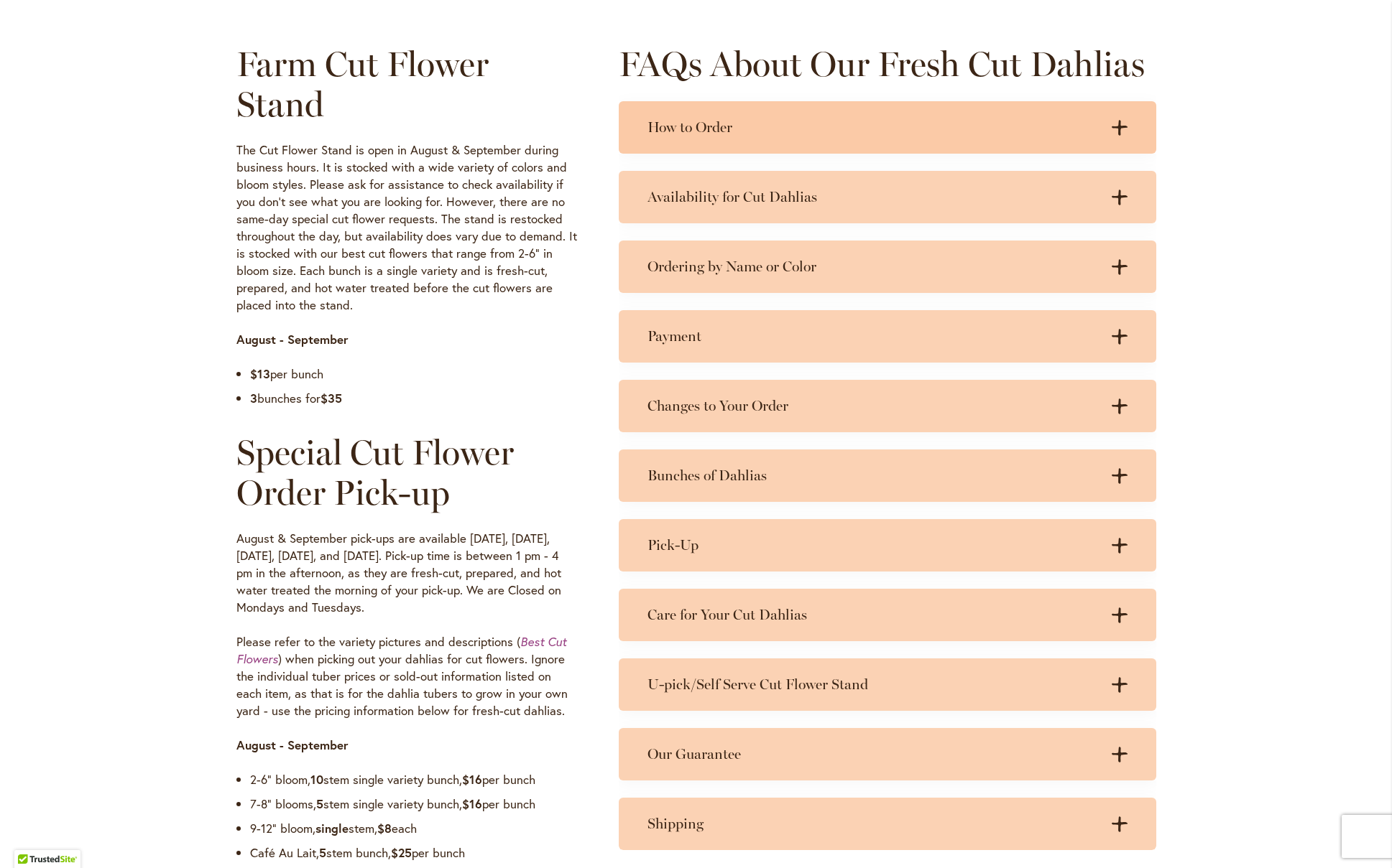
click at [731, 123] on h3 "How to Order" at bounding box center [873, 127] width 451 height 18
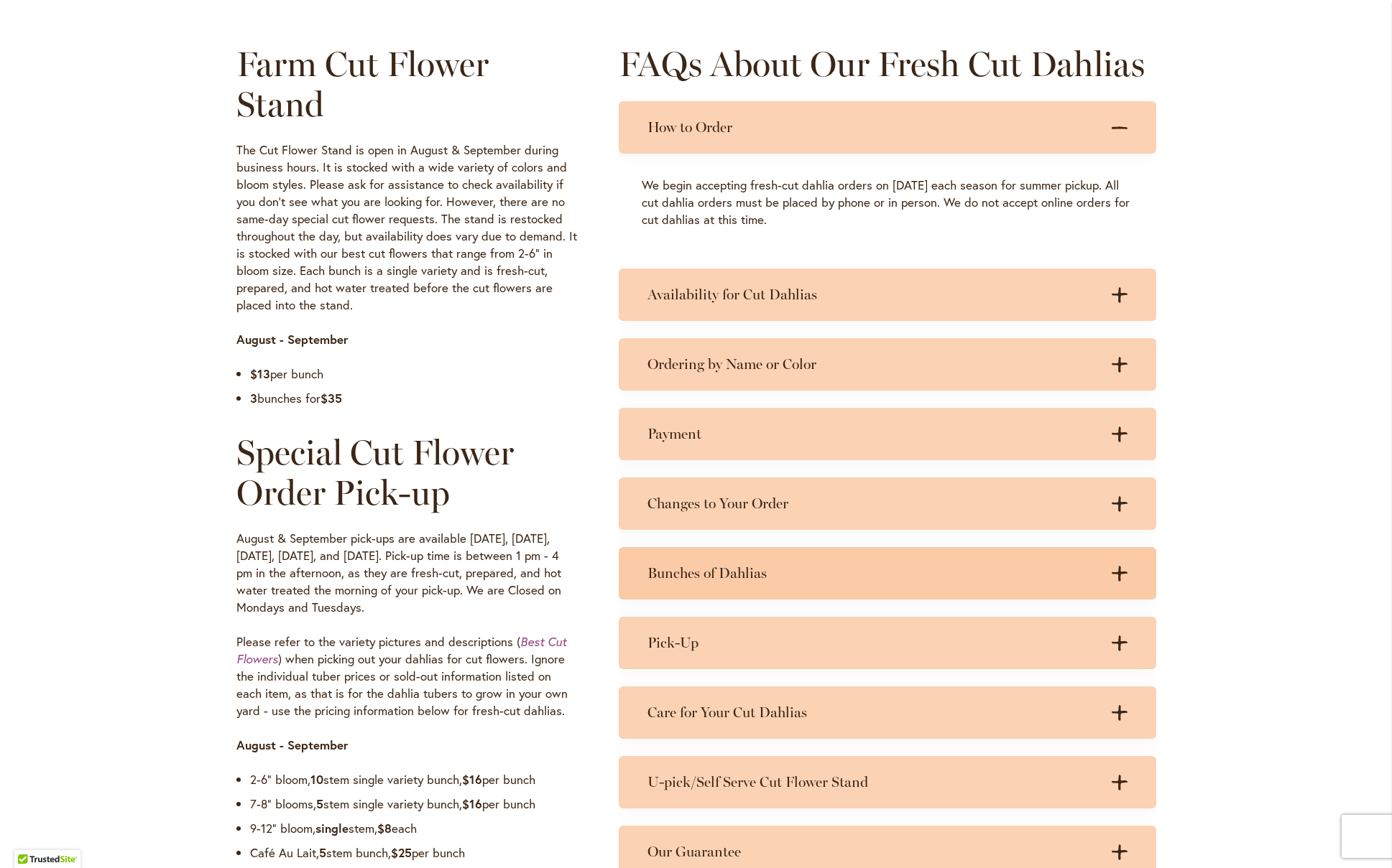
click at [749, 573] on h3 "Bunches of Dahlias" at bounding box center [873, 573] width 451 height 18
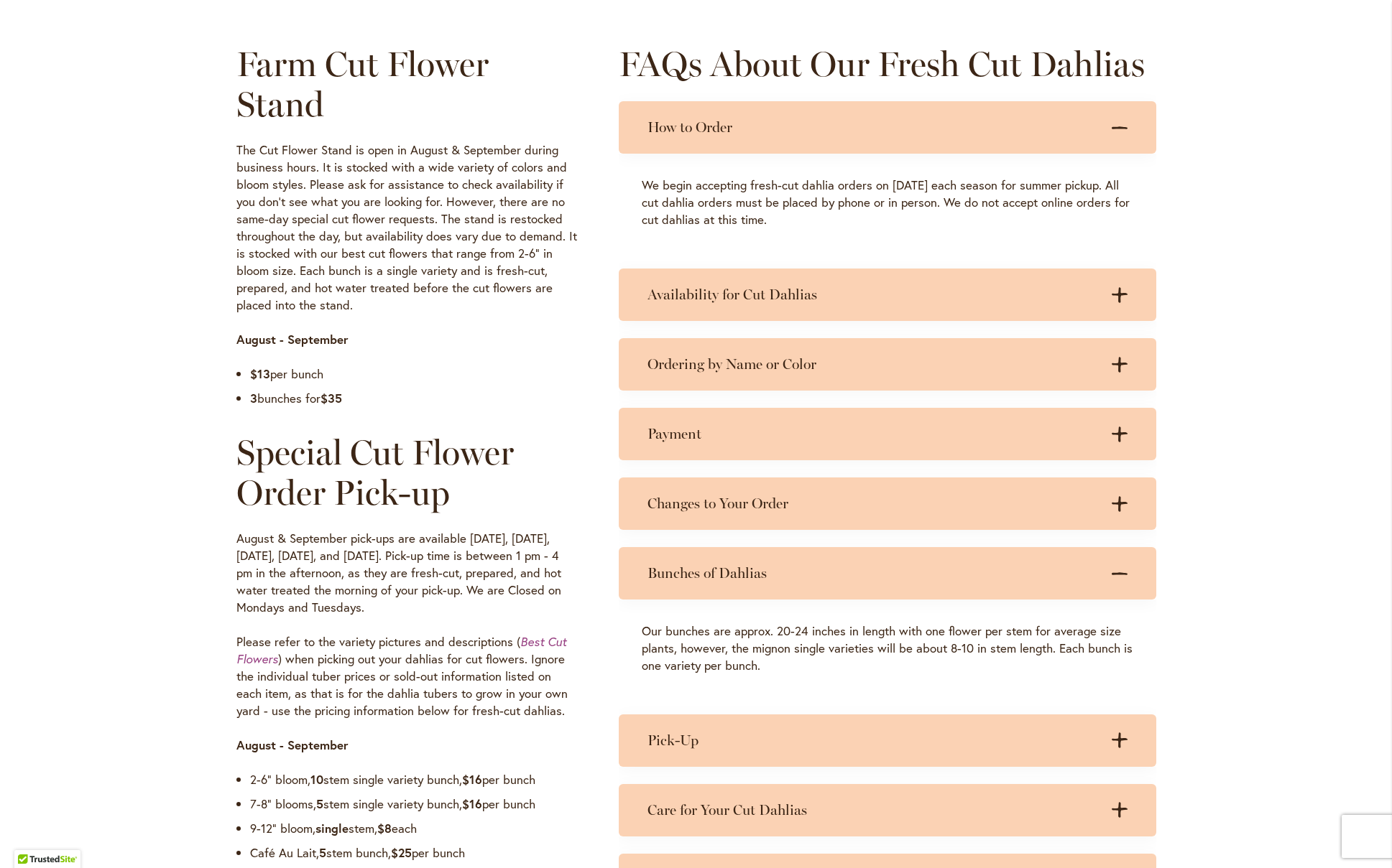
scroll to position [1178, 0]
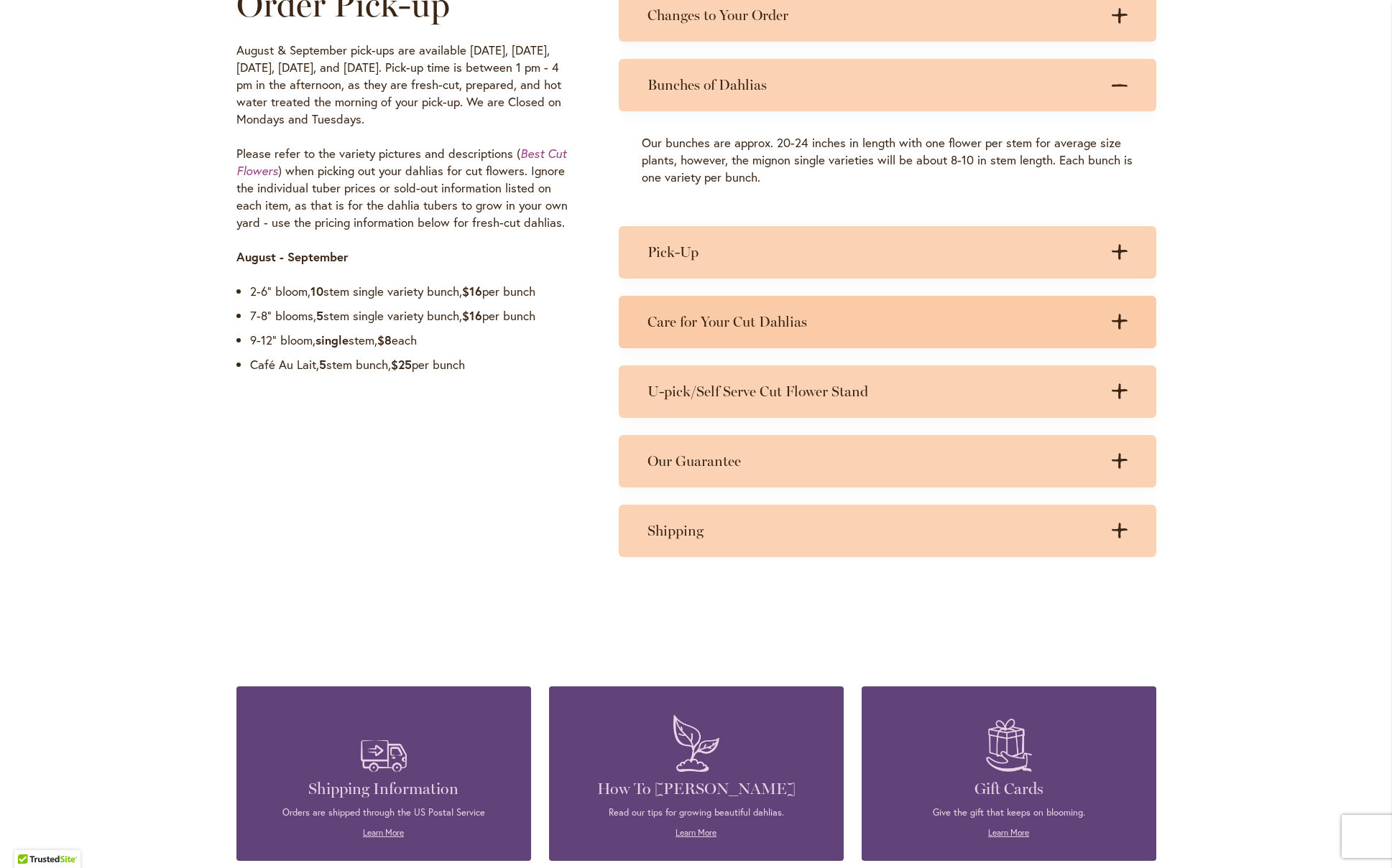
click at [735, 313] on h3 "Care for Your Cut Dahlias" at bounding box center [873, 322] width 451 height 18
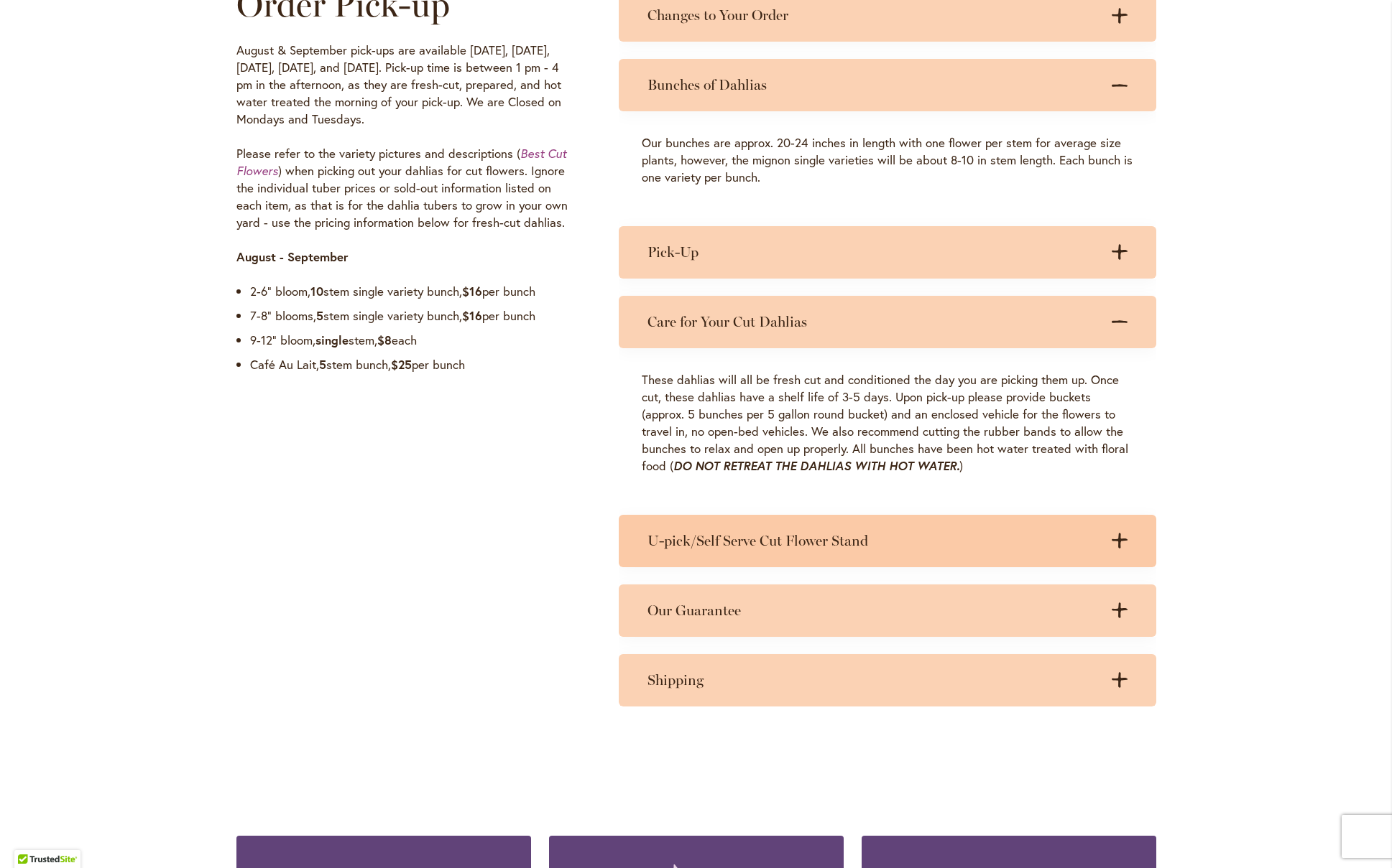
click at [714, 532] on h3 "U-pick/Self Serve Cut Flower Stand" at bounding box center [873, 540] width 451 height 18
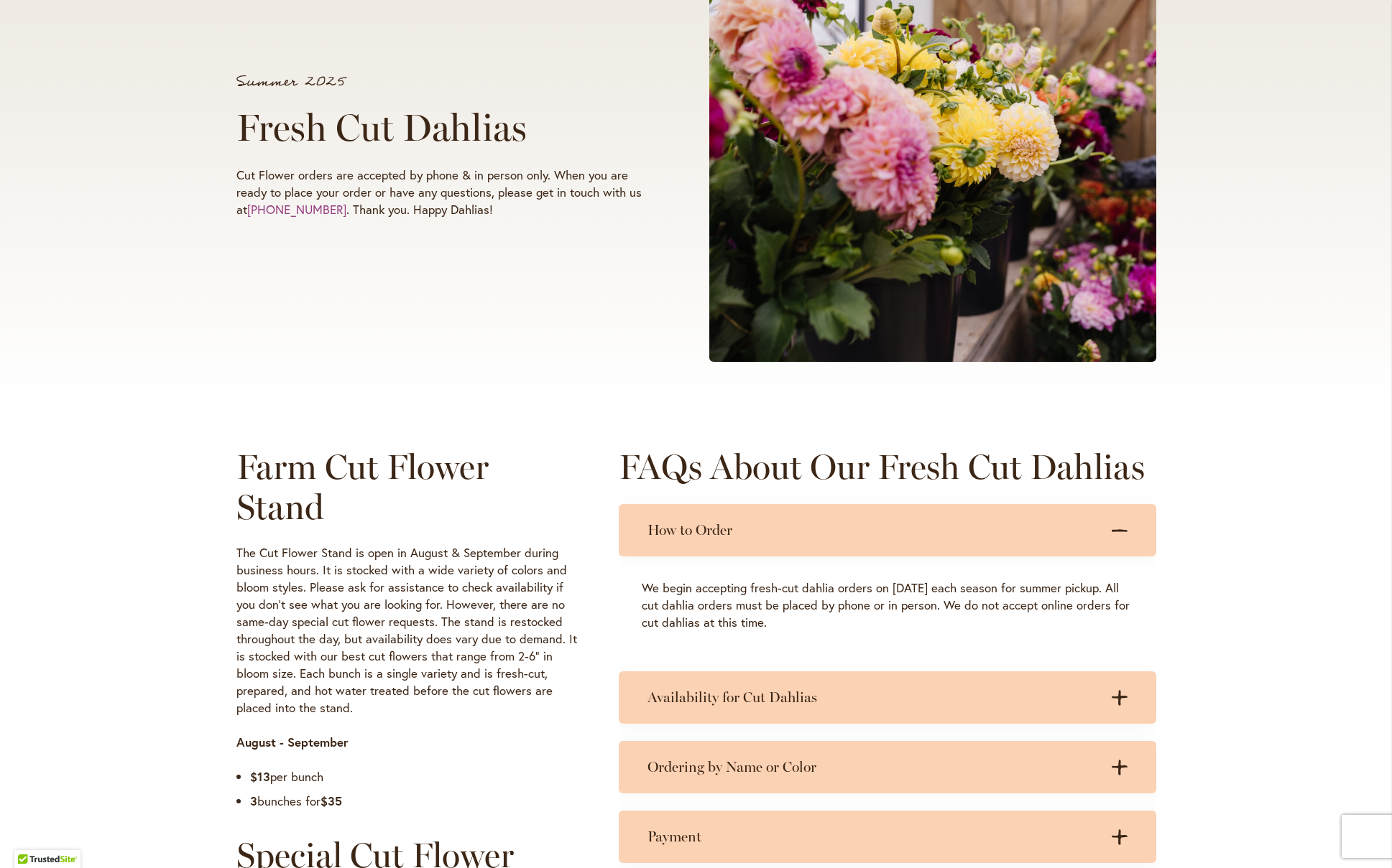
scroll to position [0, 0]
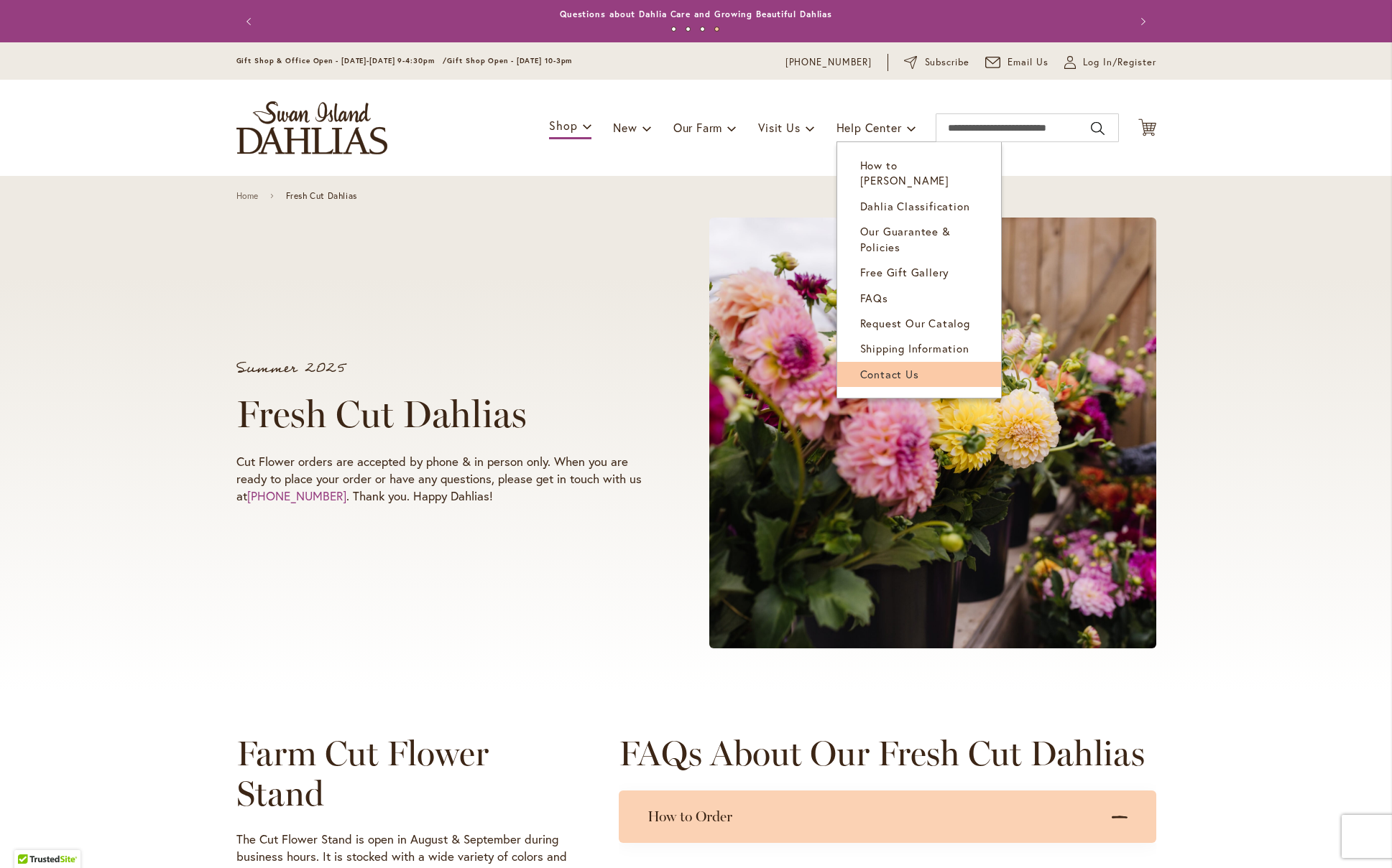
click at [893, 367] on span "Contact Us" at bounding box center [889, 374] width 59 height 15
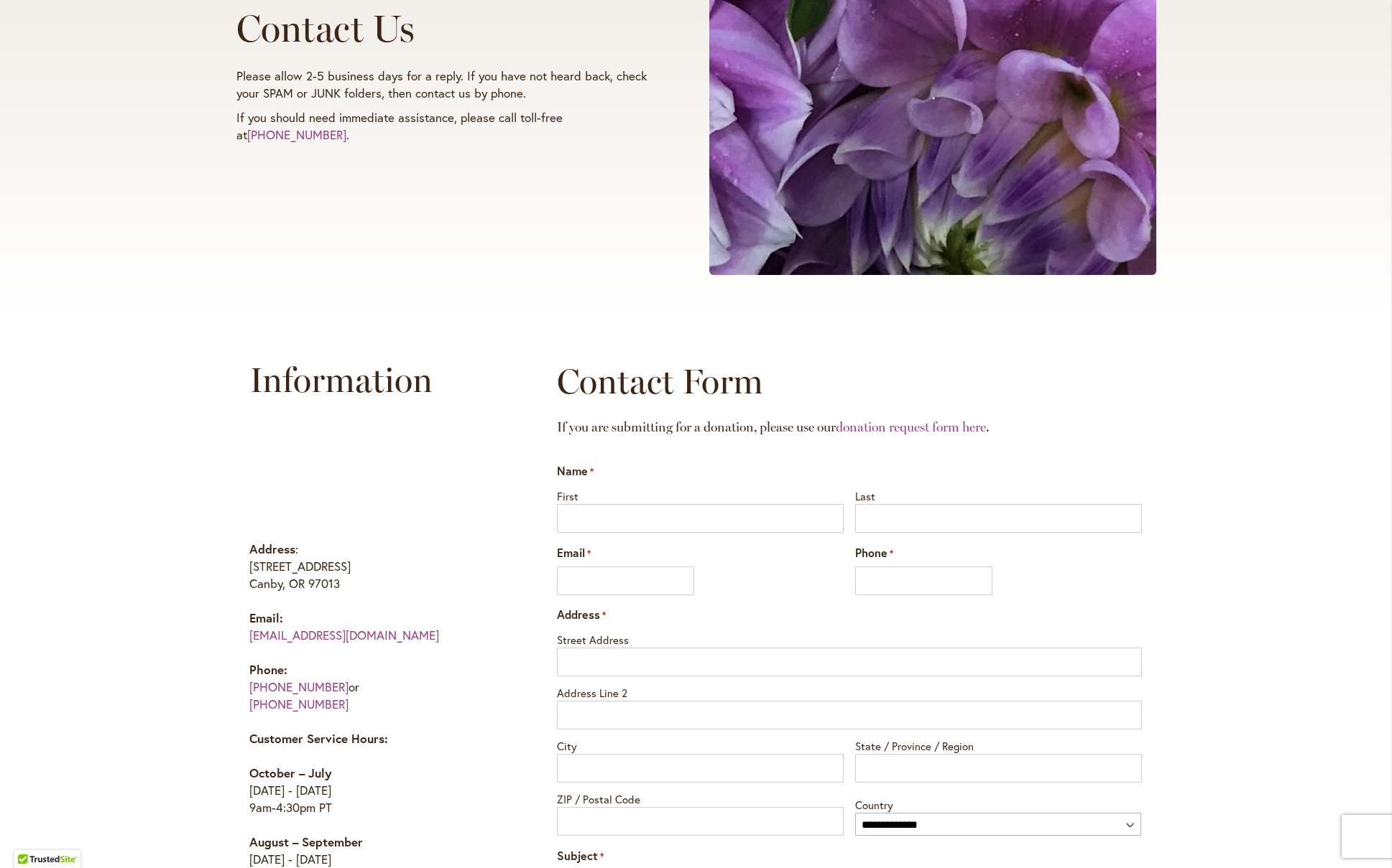
scroll to position [484, 0]
